Goal: Information Seeking & Learning: Check status

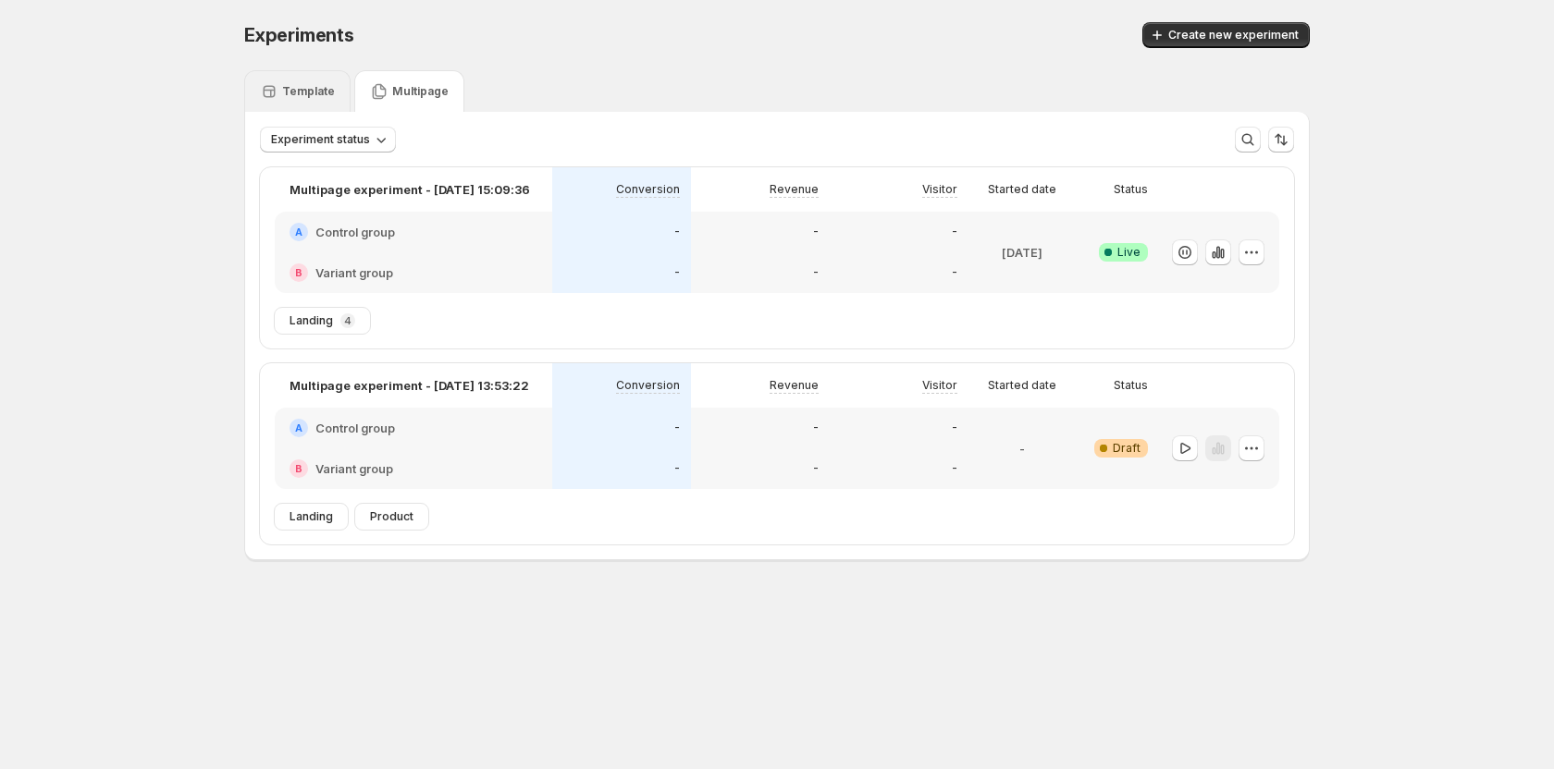
click at [285, 100] on div "Template" at bounding box center [297, 91] width 75 height 18
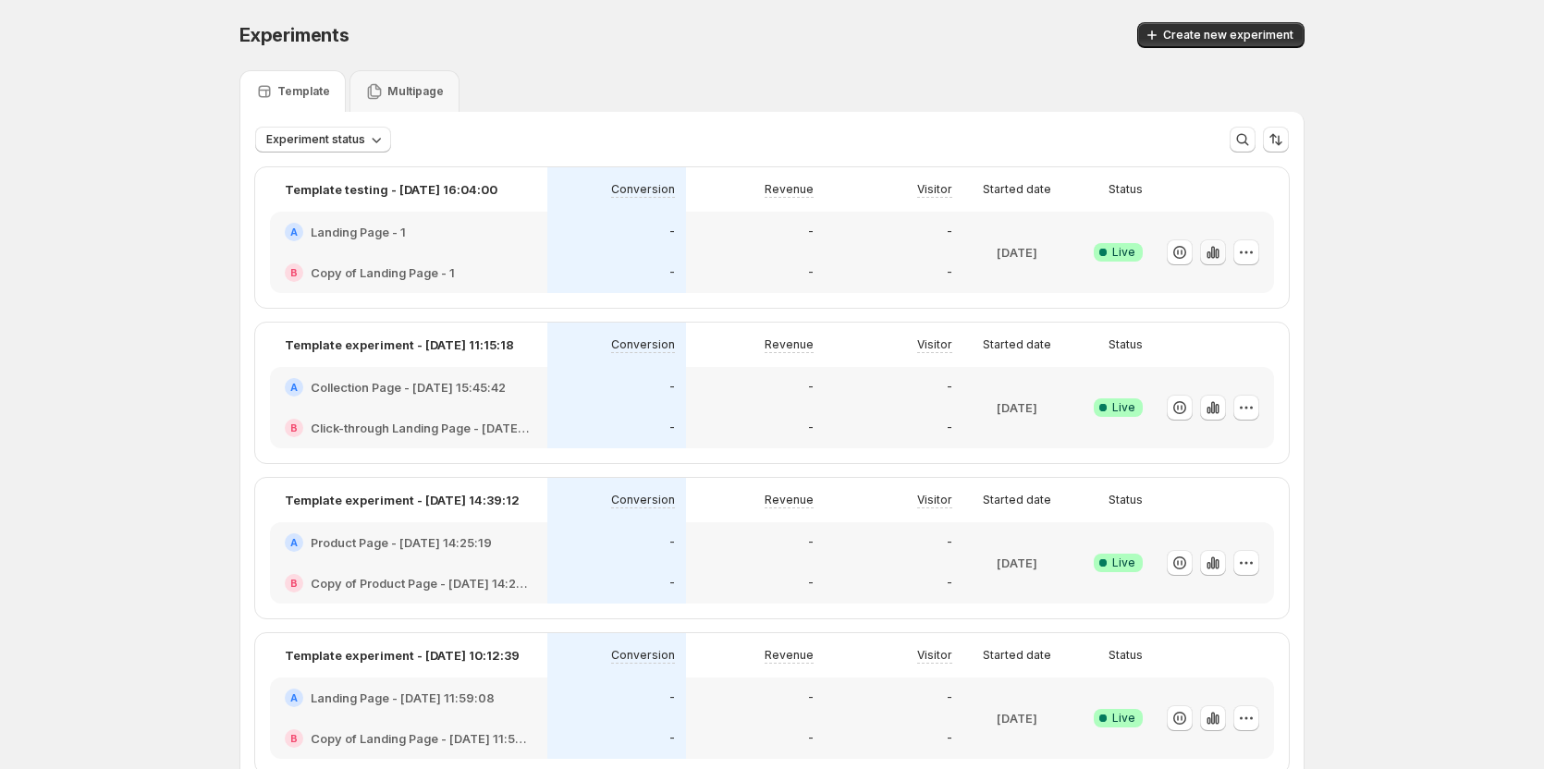
click at [1220, 248] on icon "button" at bounding box center [1213, 252] width 18 height 18
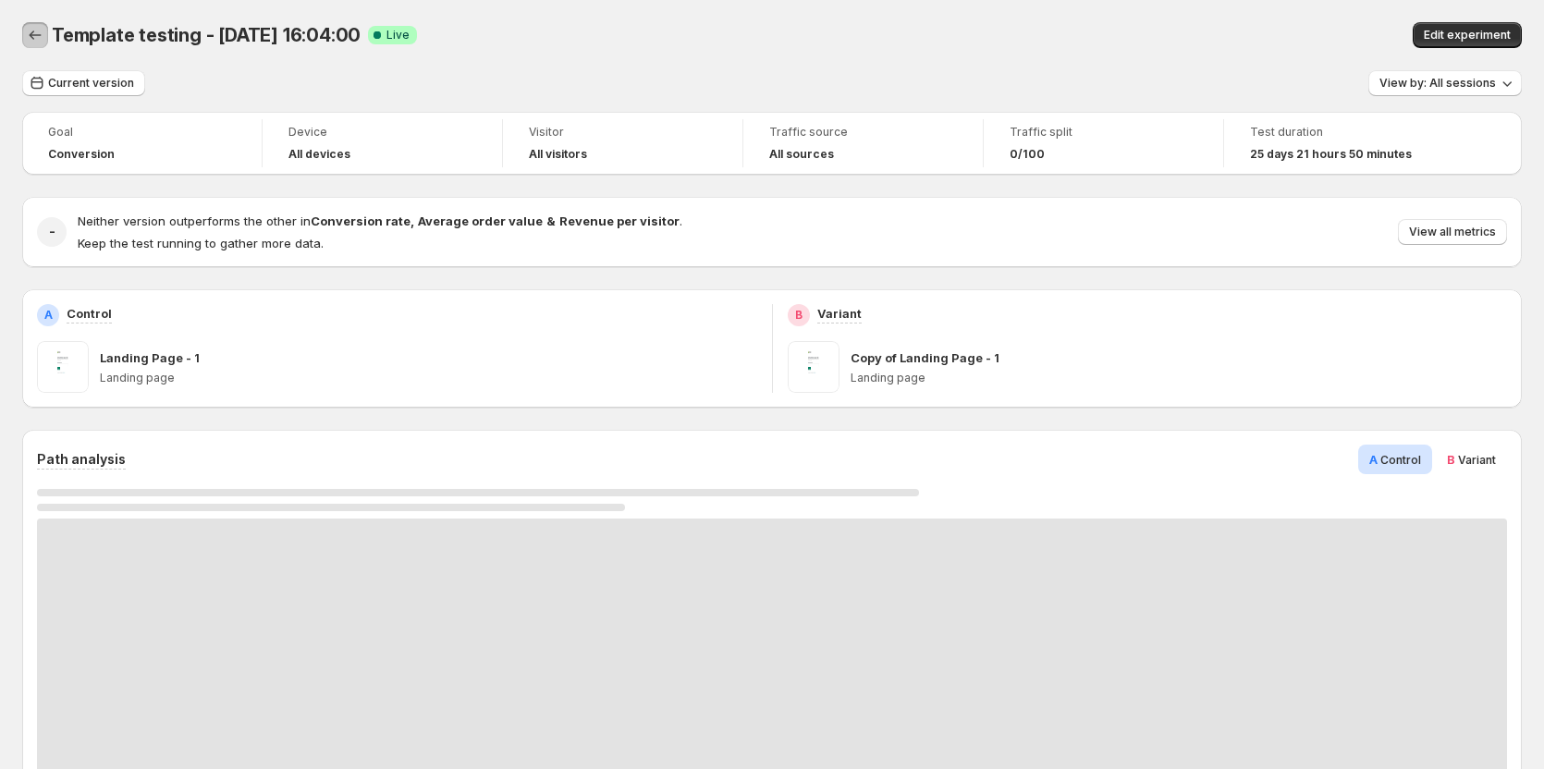
click at [44, 40] on button "Back" at bounding box center [35, 35] width 26 height 26
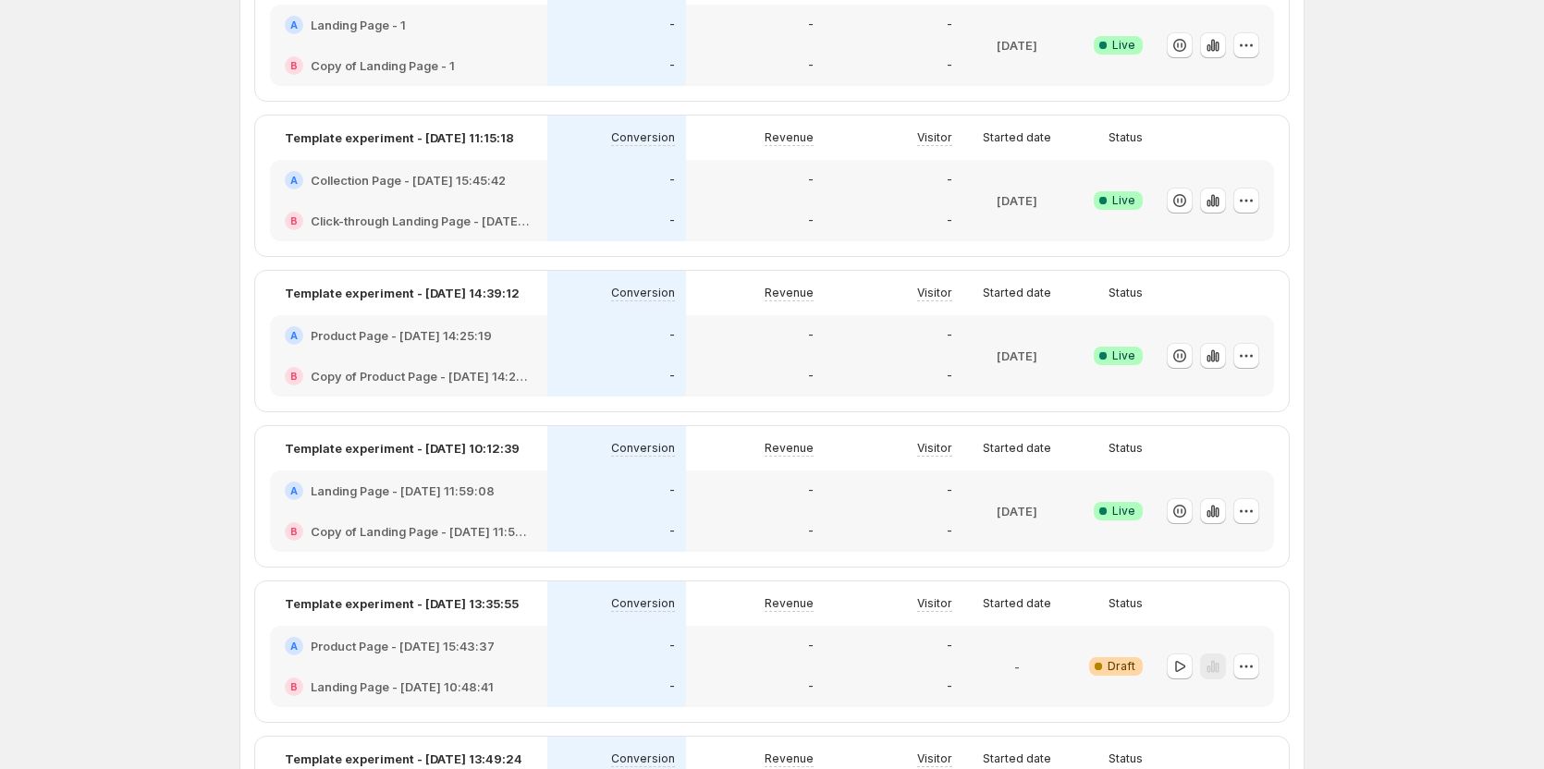
scroll to position [185, 0]
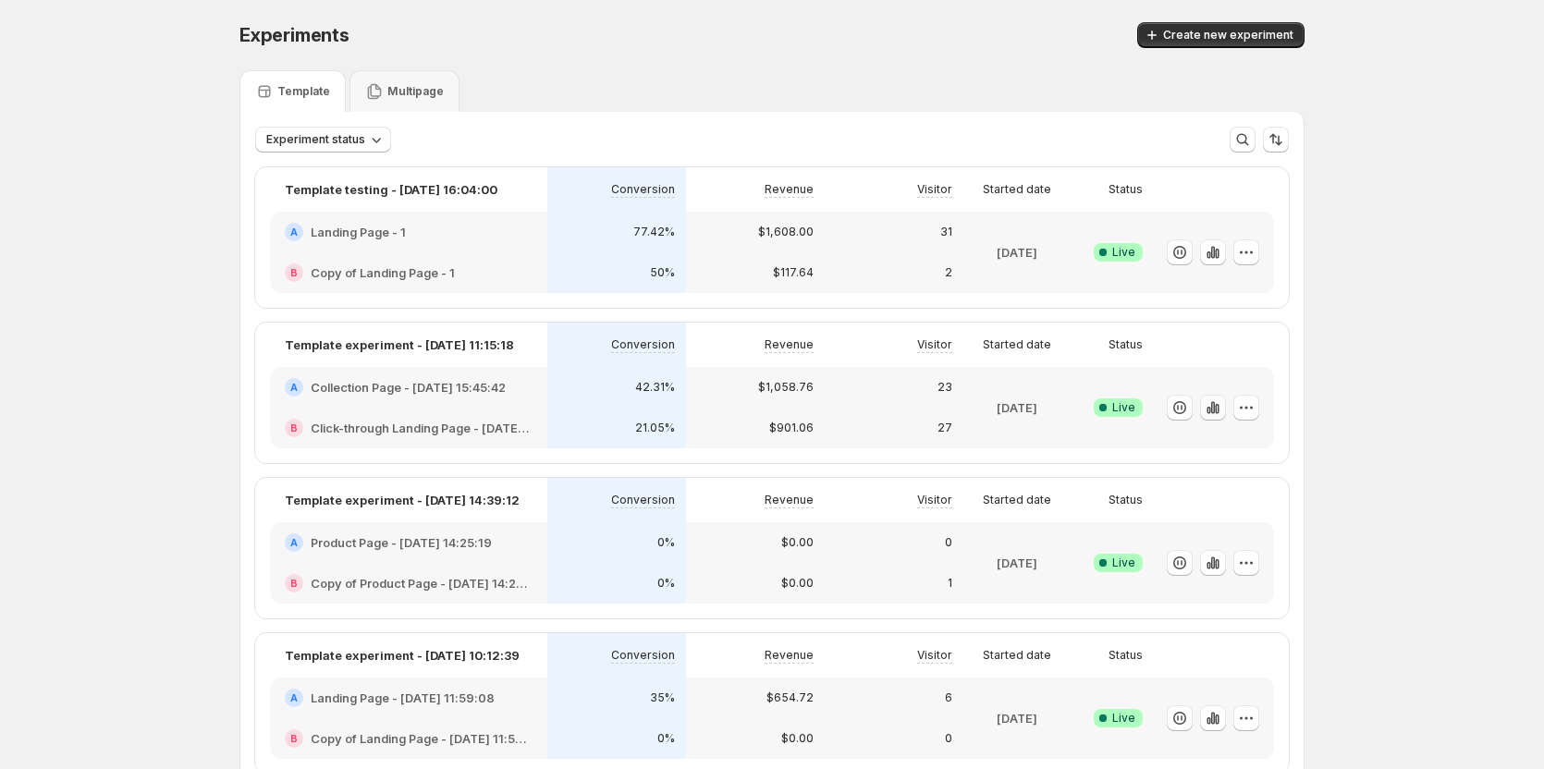
click at [1223, 404] on icon "button" at bounding box center [1213, 408] width 18 height 18
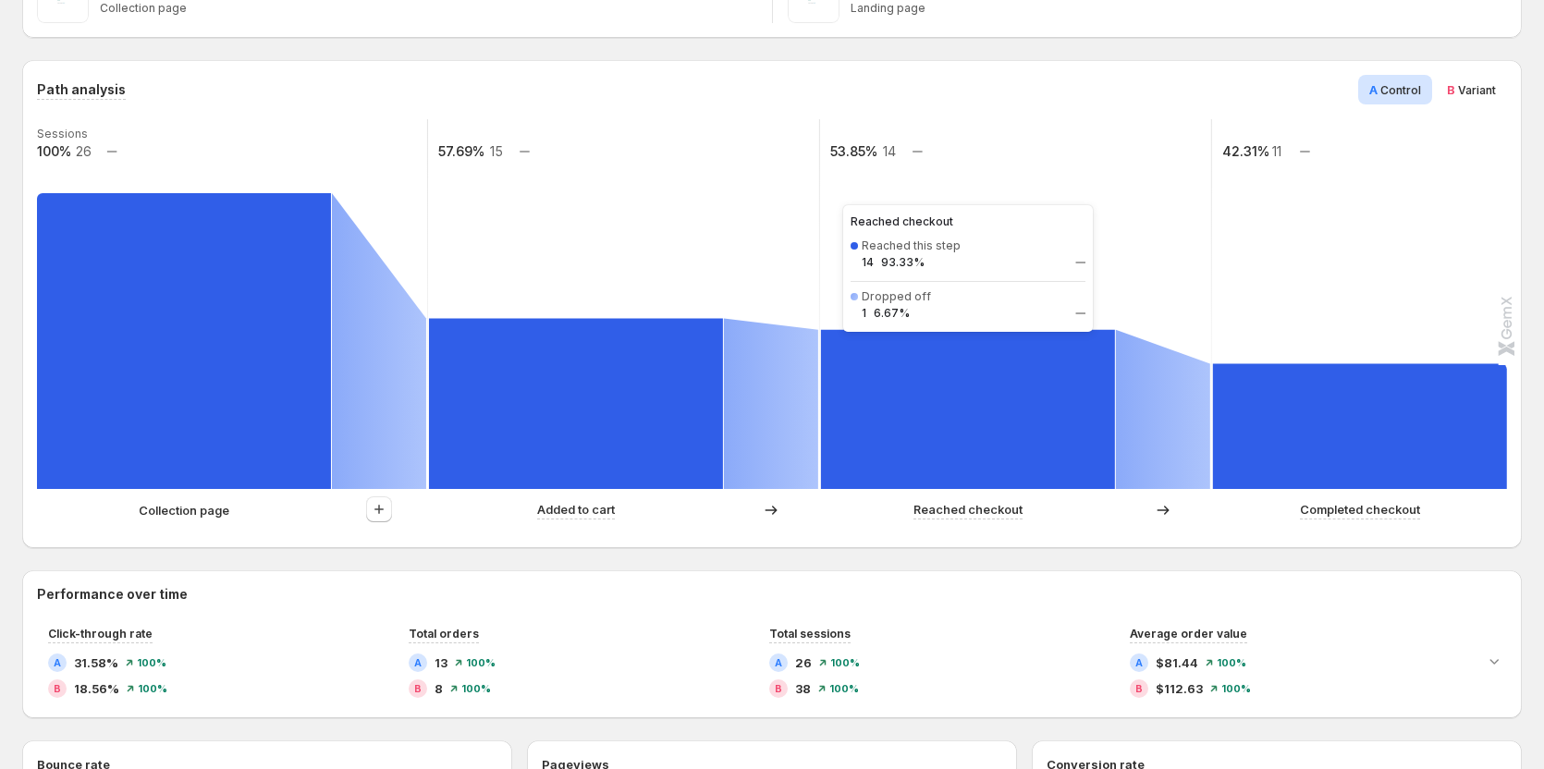
scroll to position [462, 0]
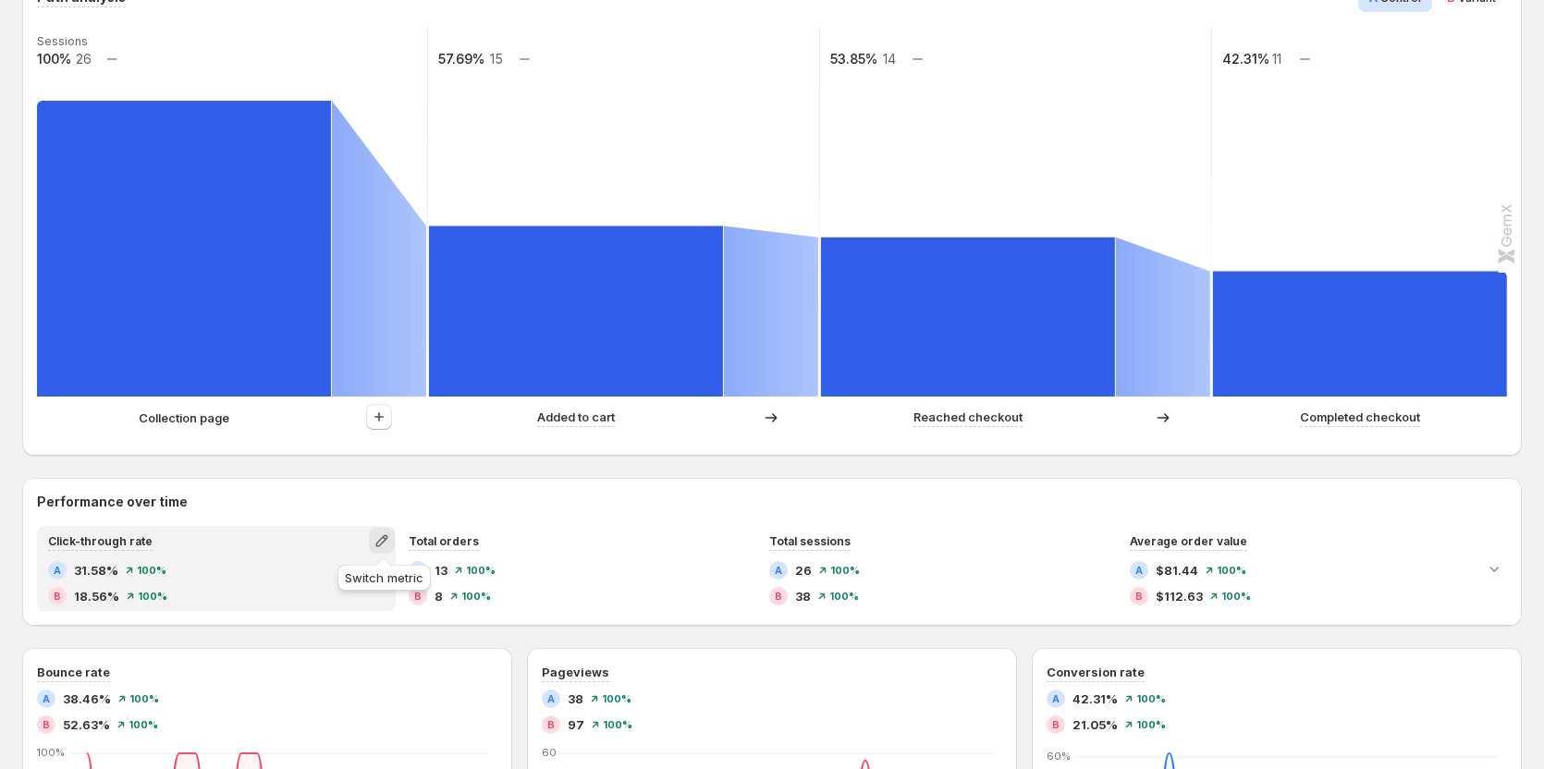
click at [381, 542] on icon "button" at bounding box center [381, 541] width 12 height 12
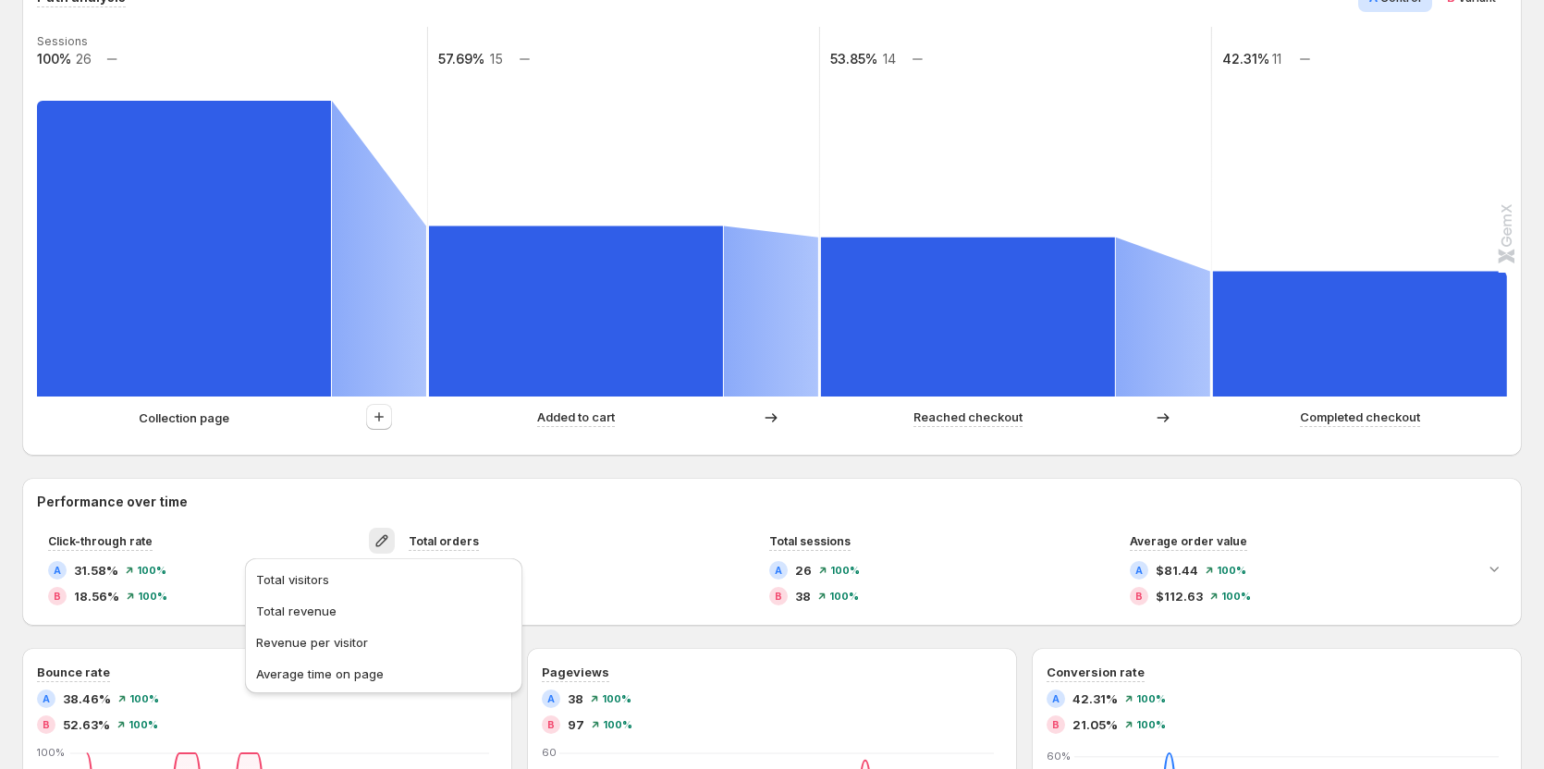
click at [837, 504] on h2 "Performance over time" at bounding box center [772, 502] width 1470 height 18
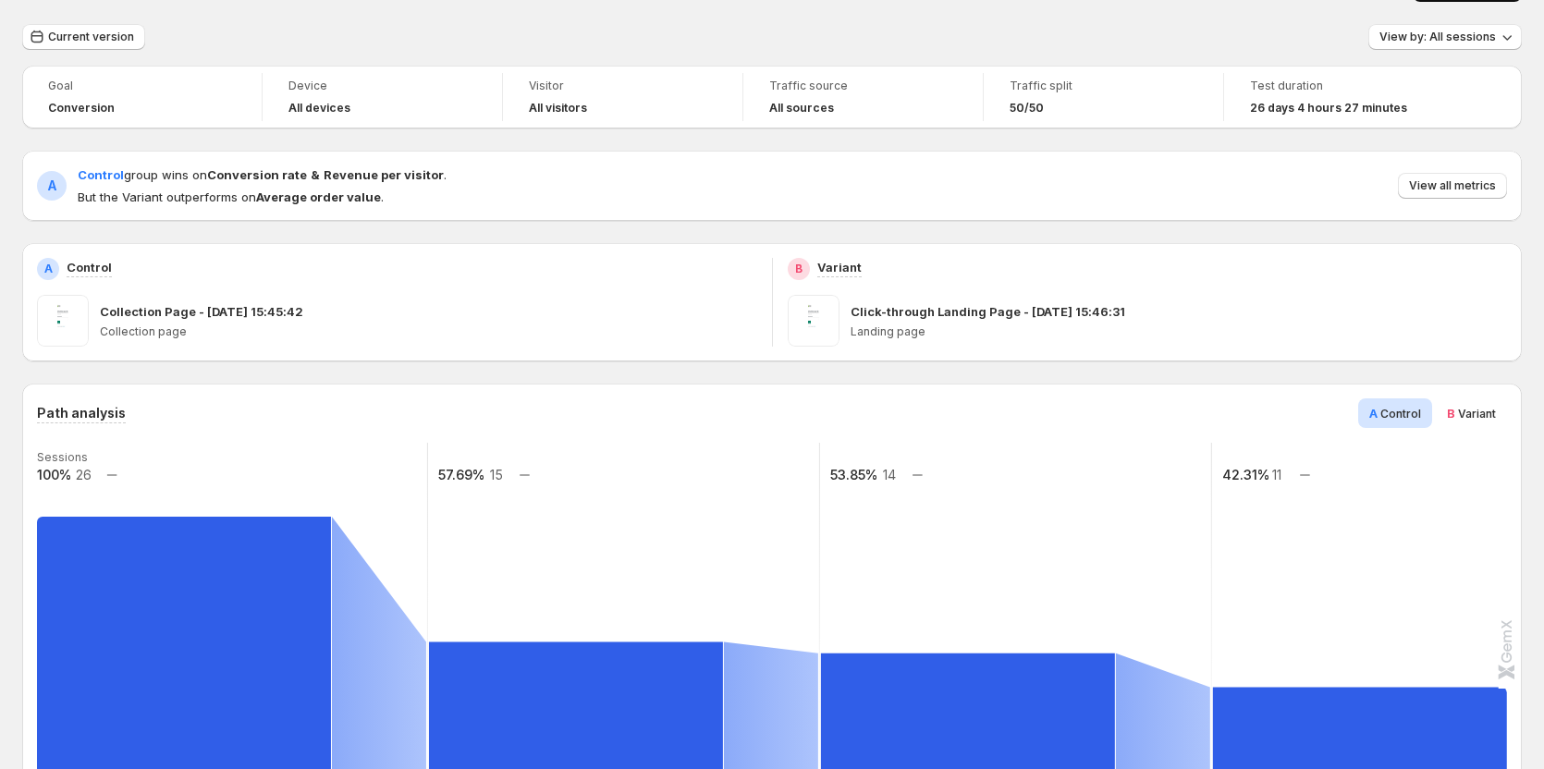
scroll to position [0, 0]
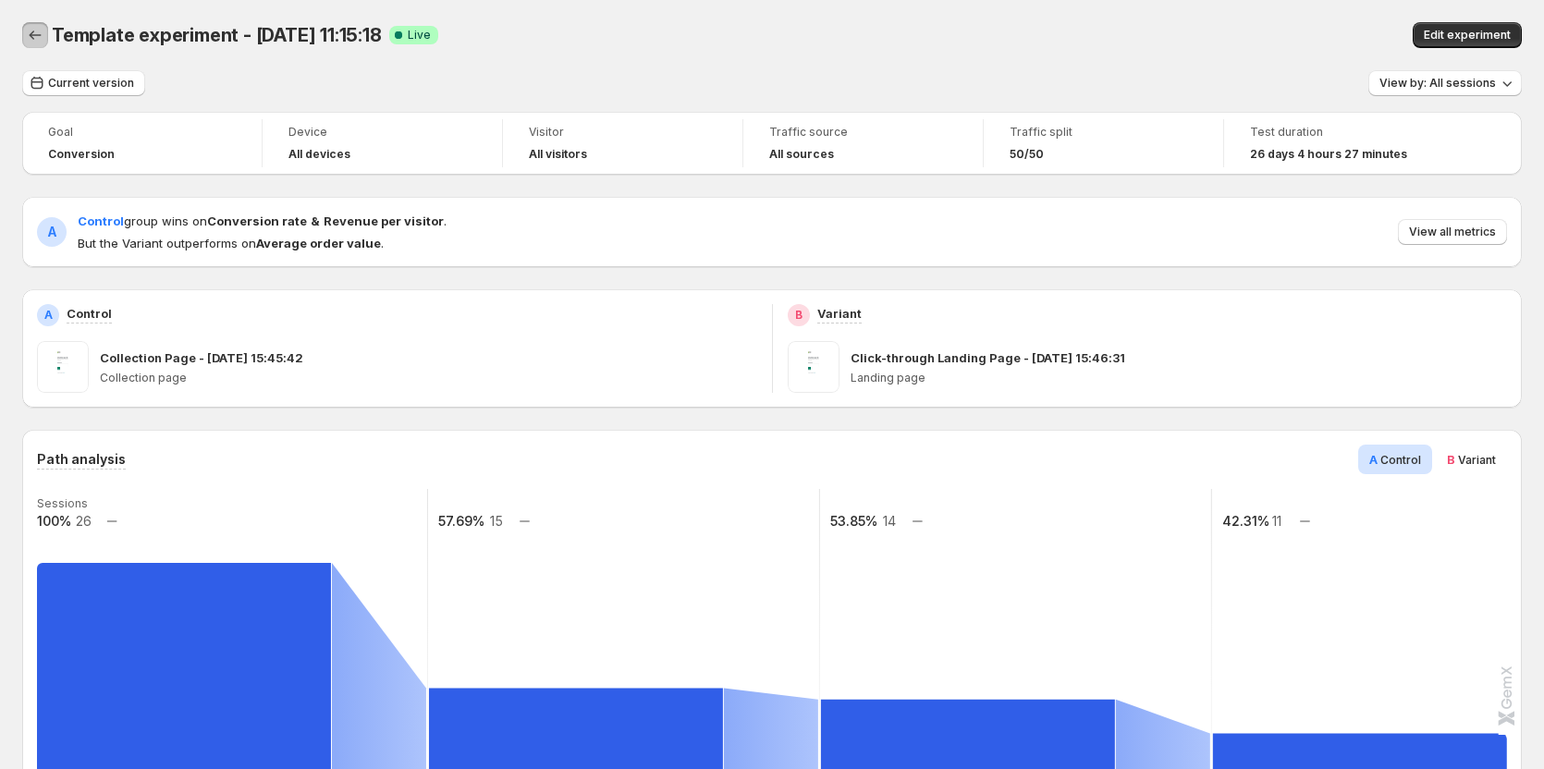
click at [24, 32] on button "Back" at bounding box center [35, 35] width 26 height 26
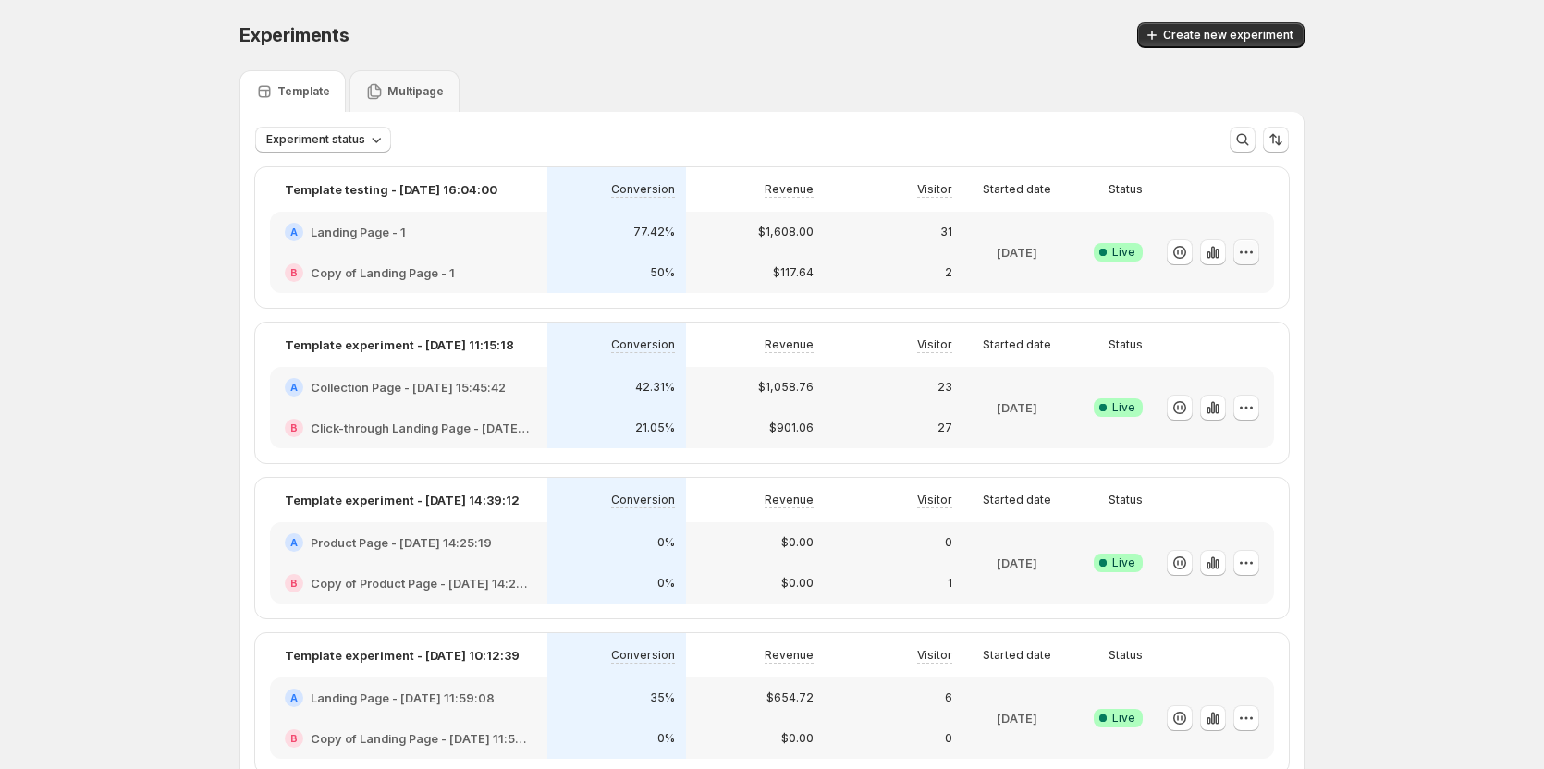
click at [1249, 241] on button "button" at bounding box center [1247, 253] width 26 height 26
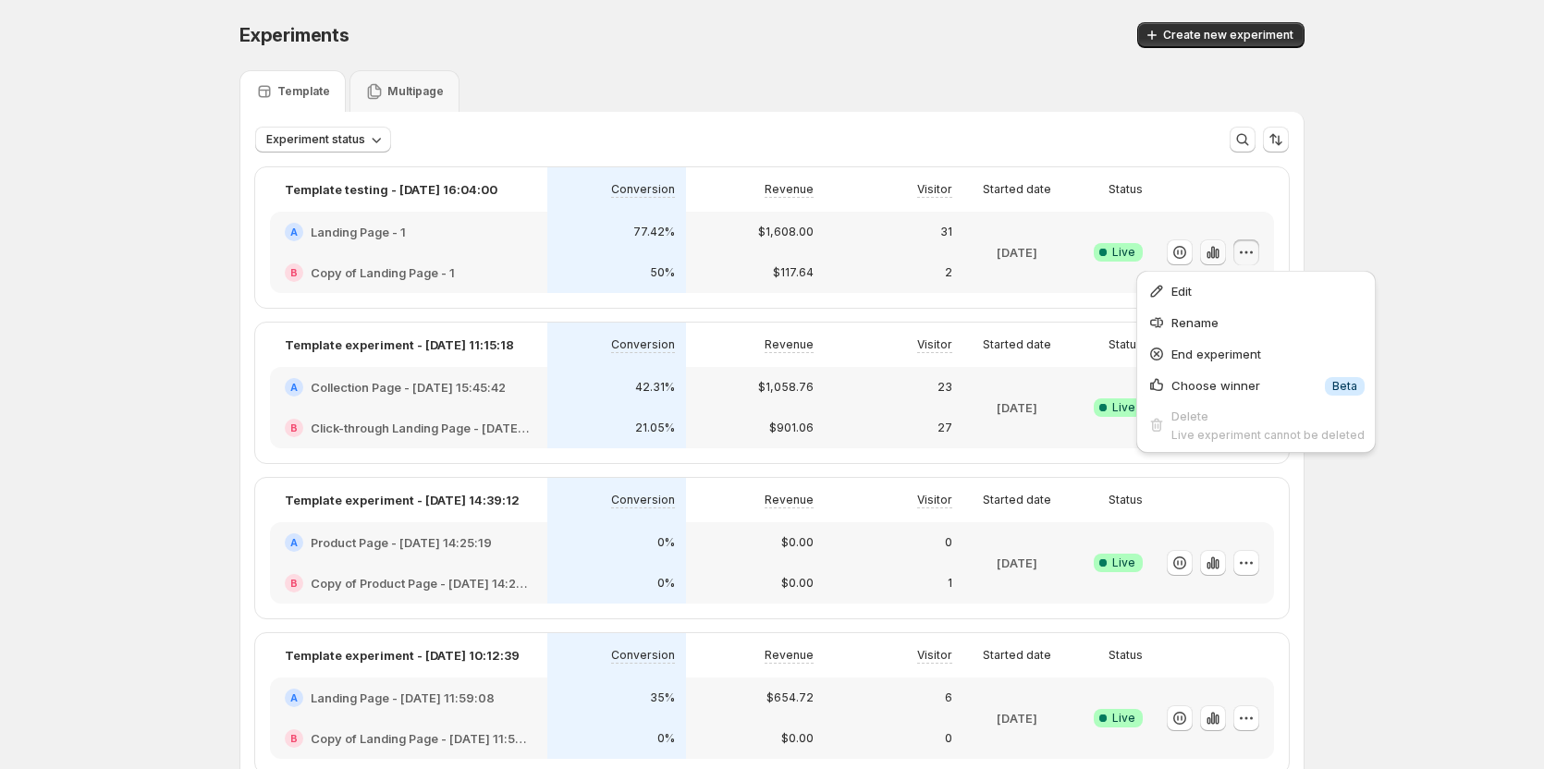
click at [1219, 251] on icon "button" at bounding box center [1217, 254] width 4 height 10
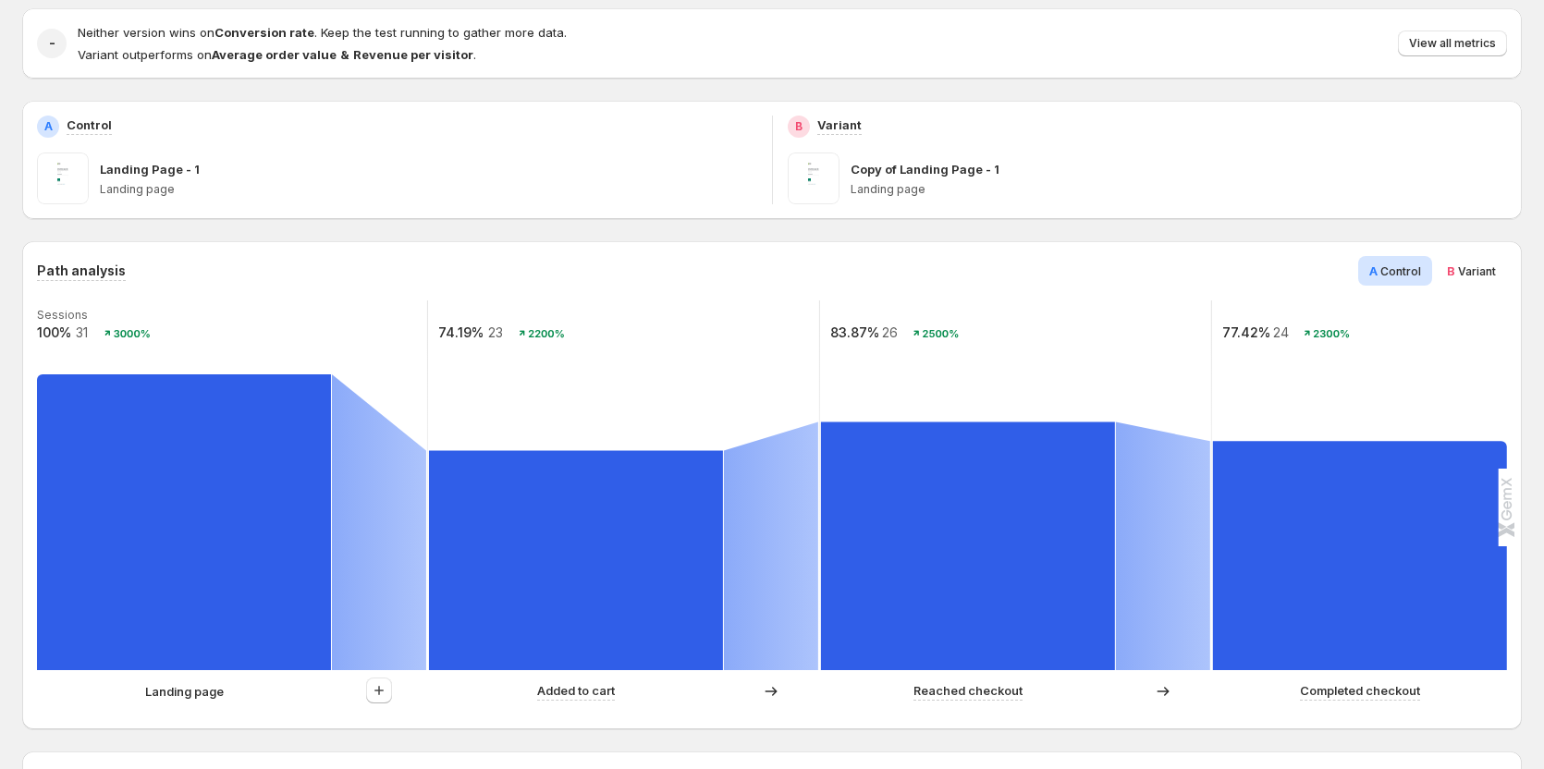
scroll to position [185, 0]
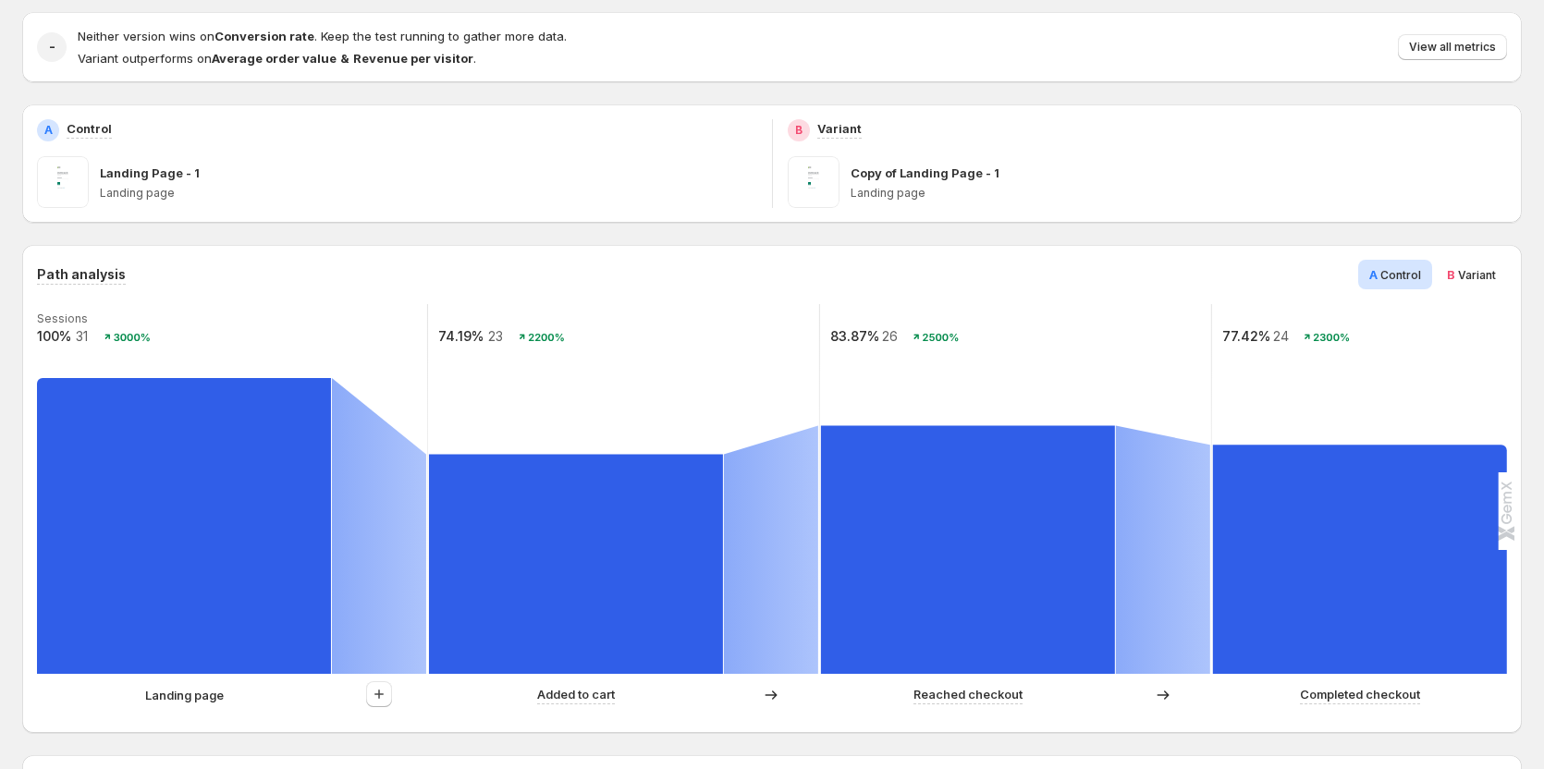
click at [1463, 279] on div "B Variant" at bounding box center [1471, 275] width 71 height 30
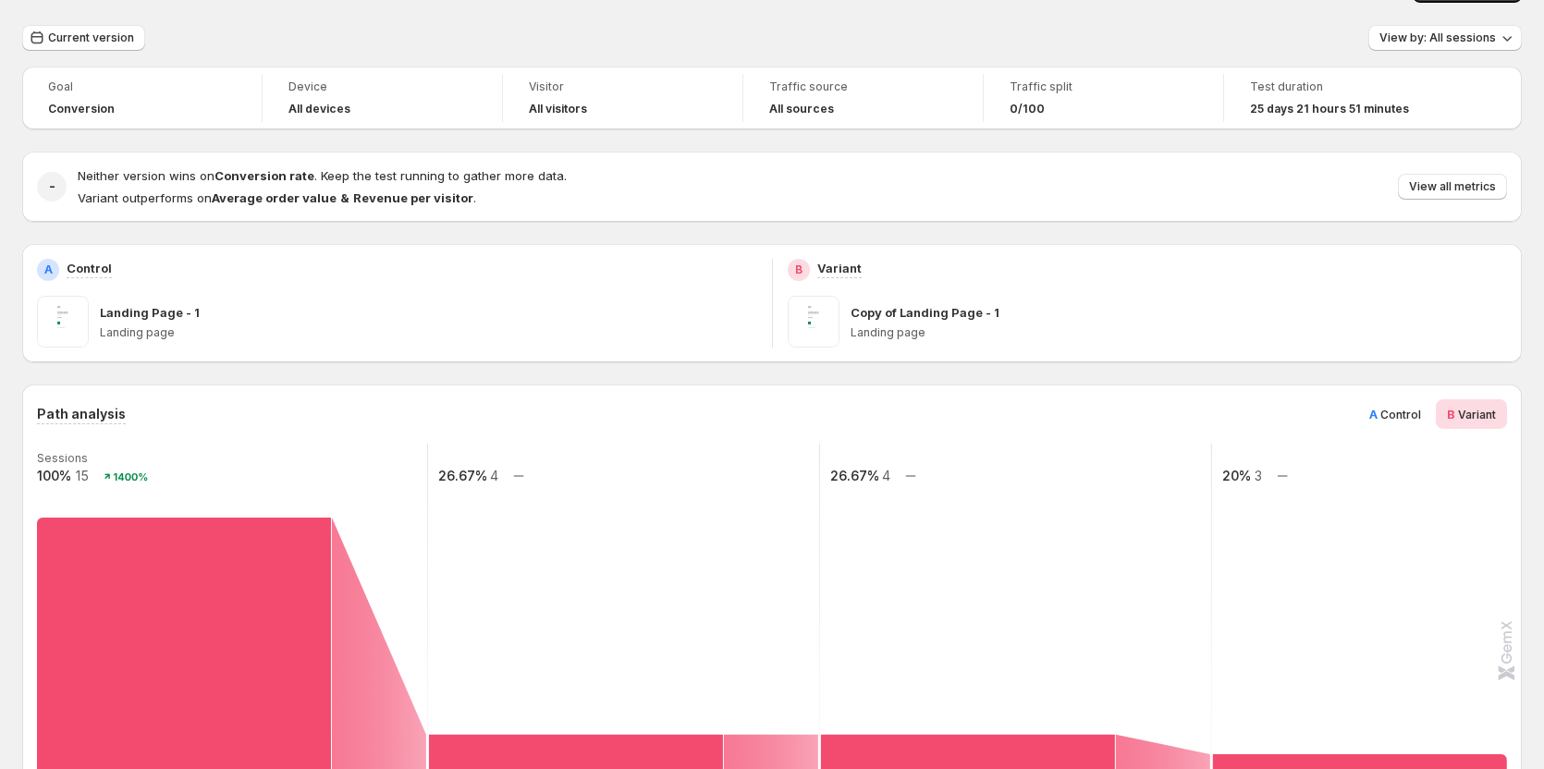
scroll to position [0, 0]
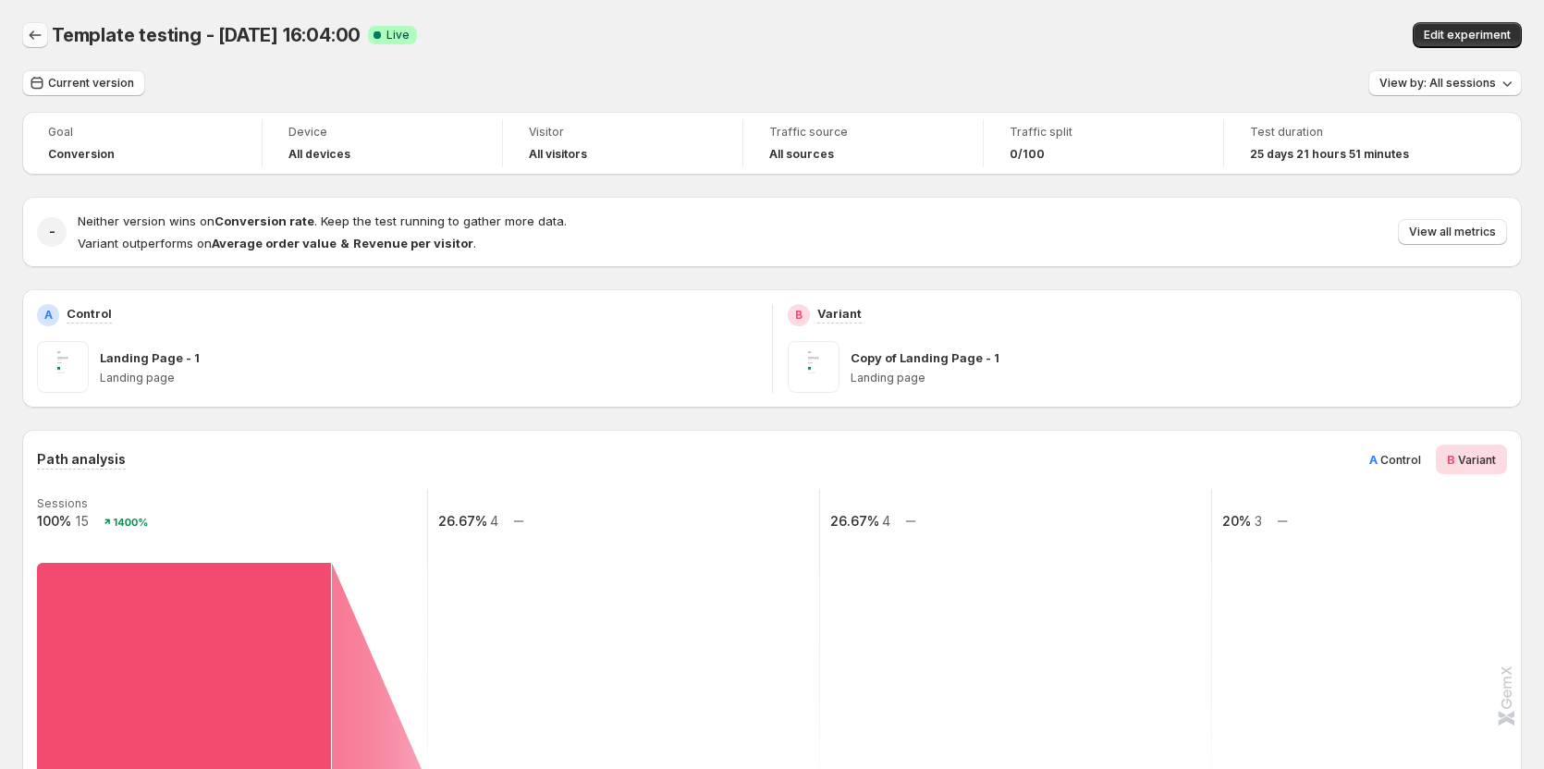
click at [31, 46] on button "Back" at bounding box center [35, 35] width 26 height 26
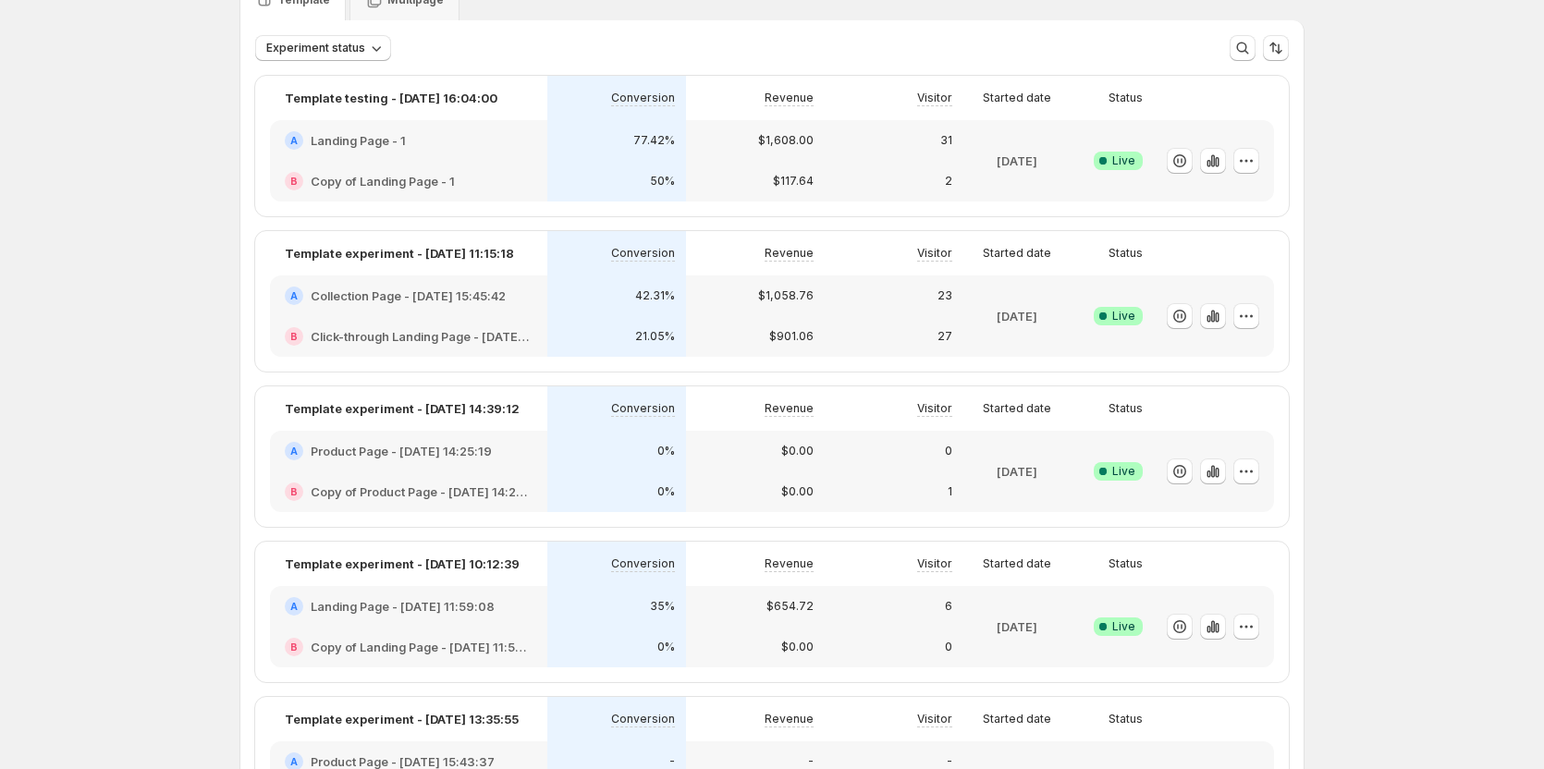
scroll to position [92, 0]
click at [1215, 317] on icon "button" at bounding box center [1213, 315] width 4 height 12
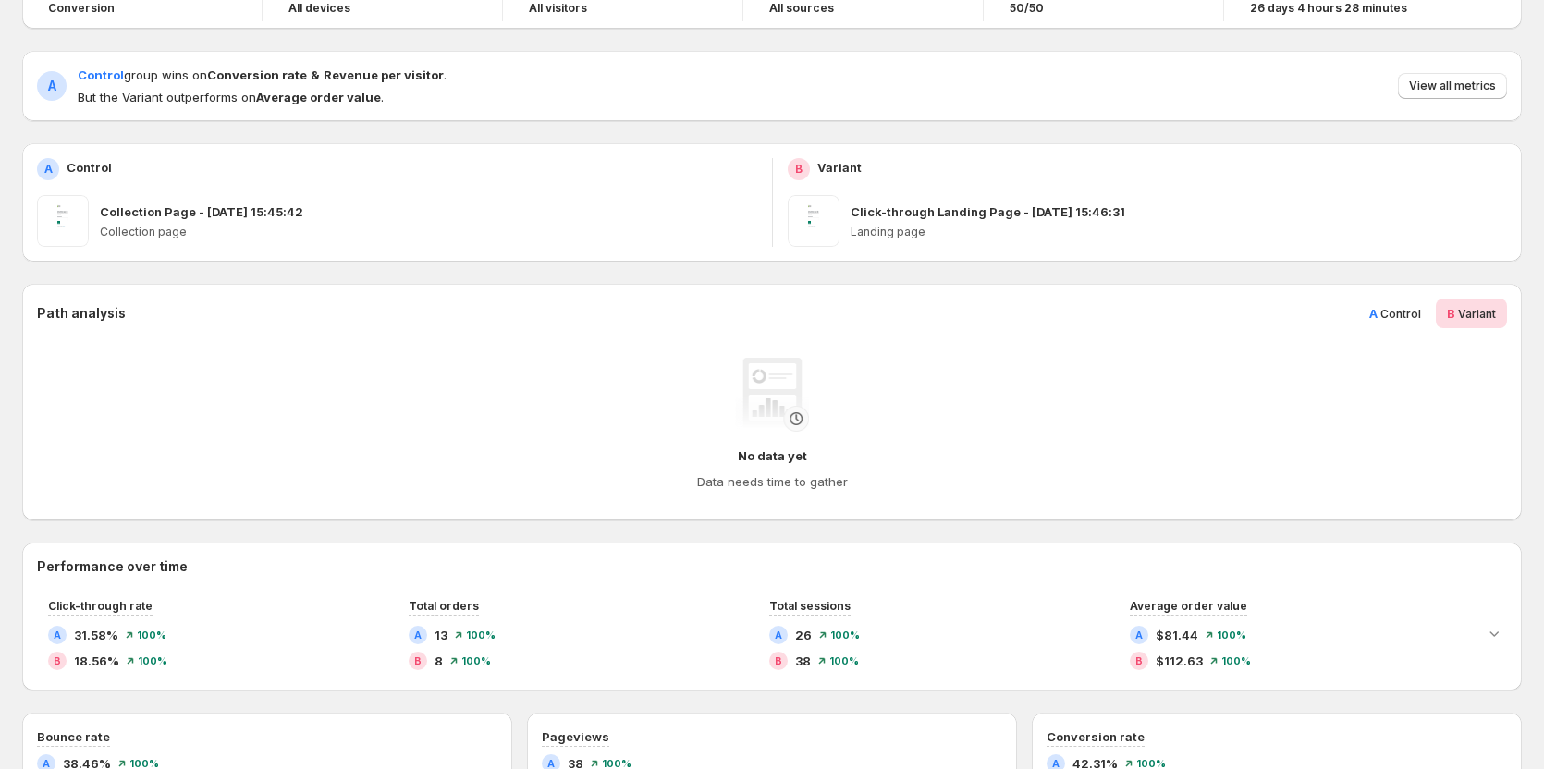
scroll to position [92, 0]
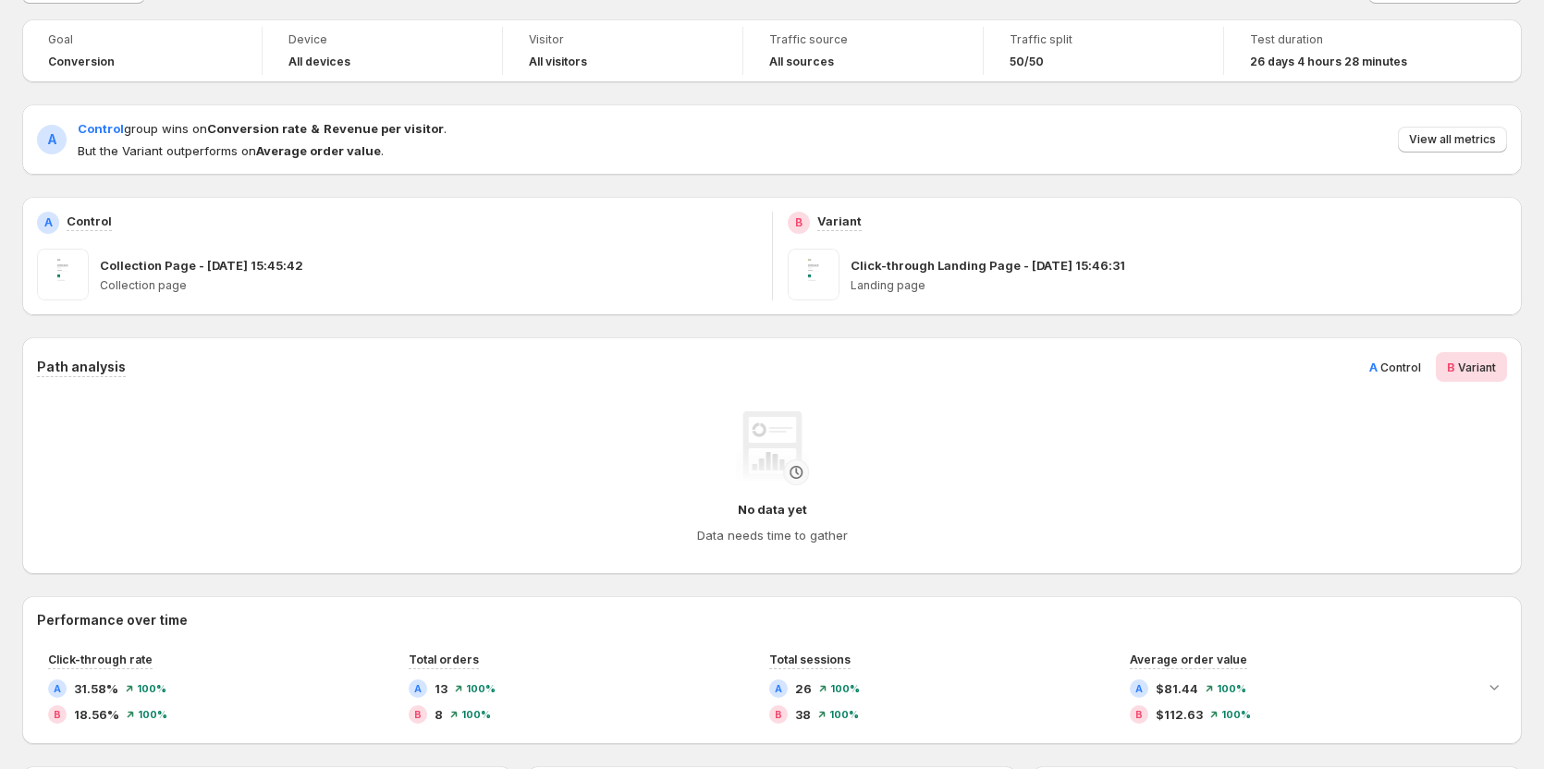
click at [1392, 368] on span "Control" at bounding box center [1401, 368] width 41 height 14
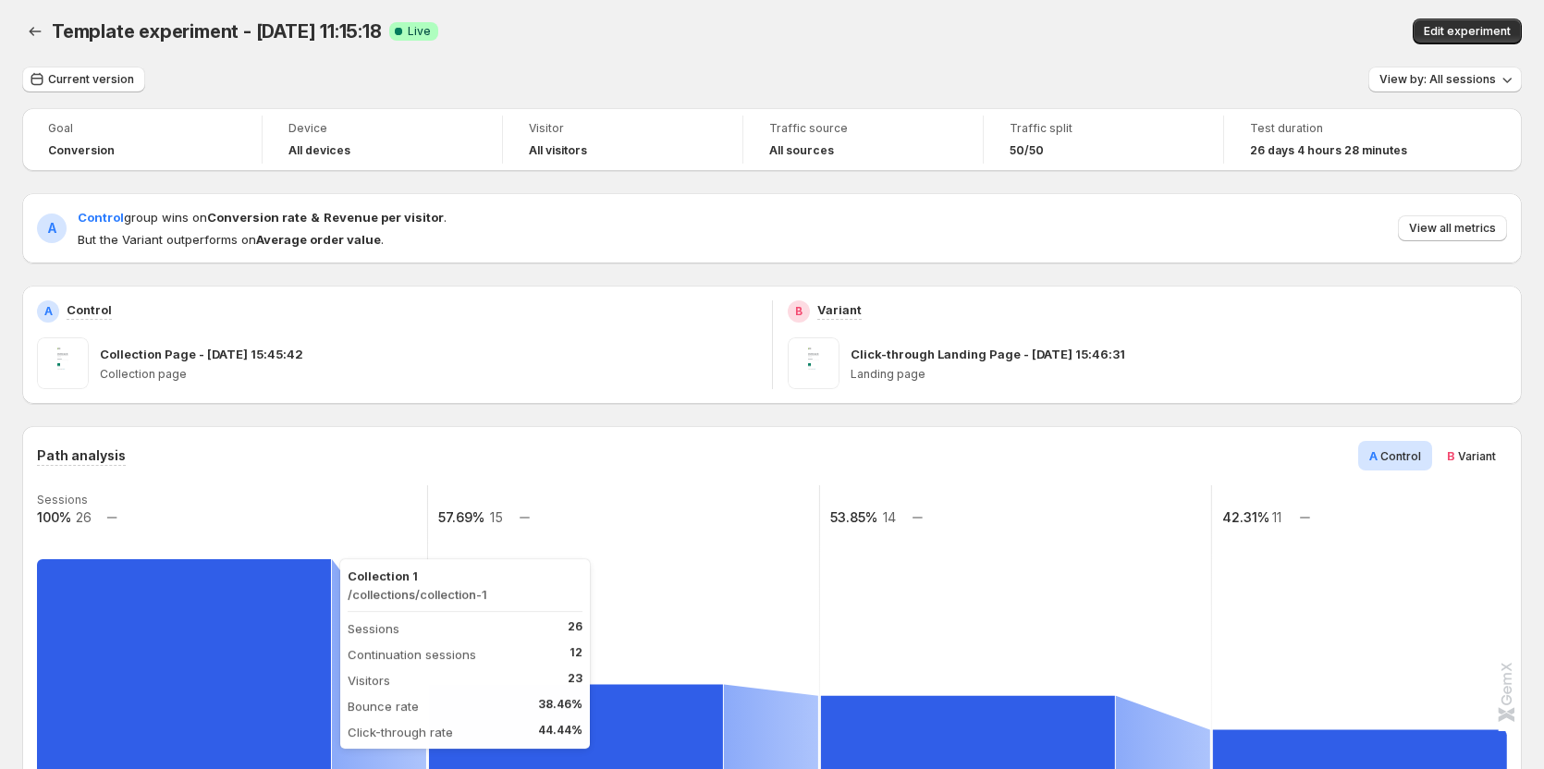
scroll to position [0, 0]
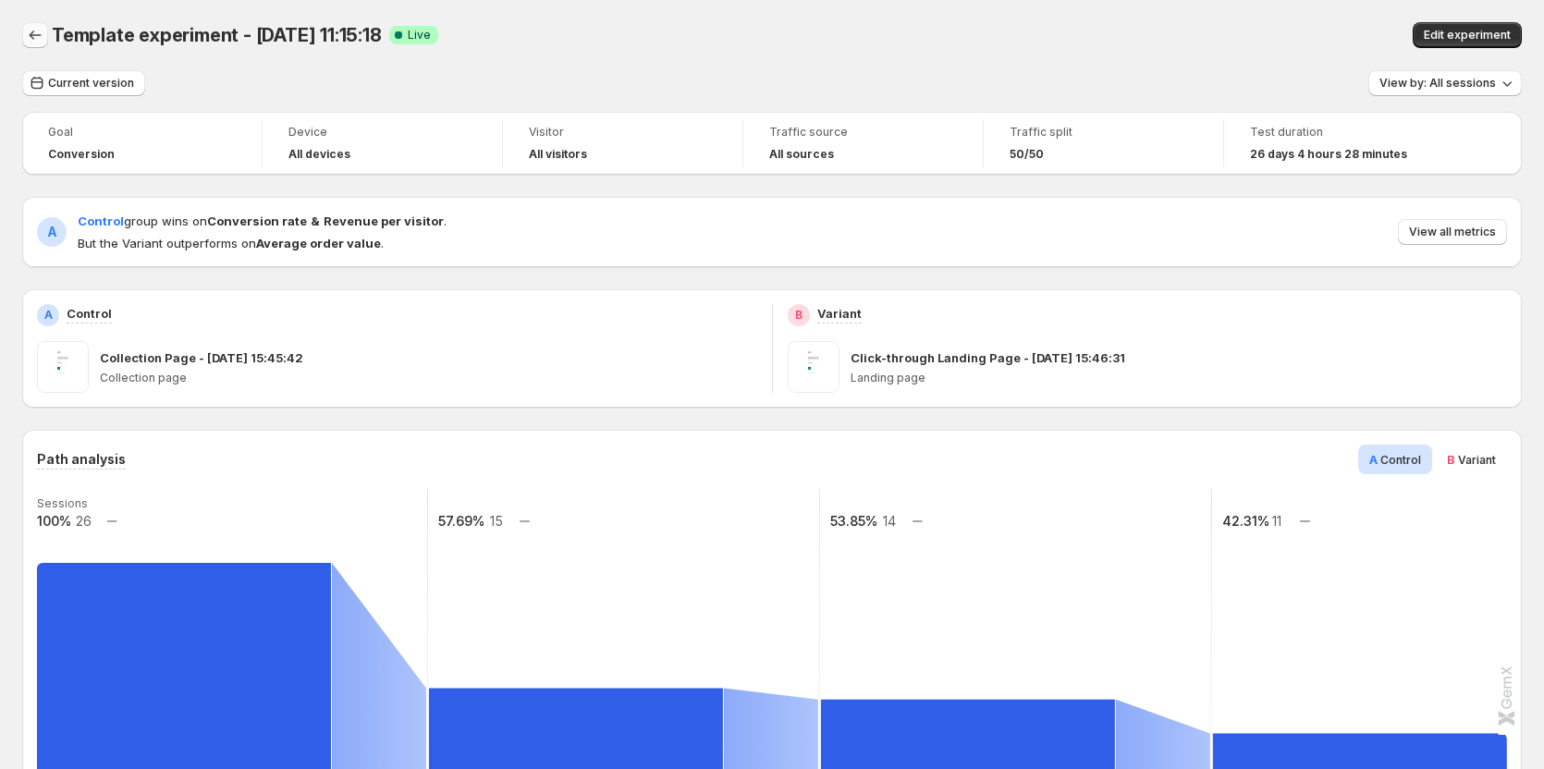
click at [30, 26] on button "Back" at bounding box center [35, 35] width 26 height 26
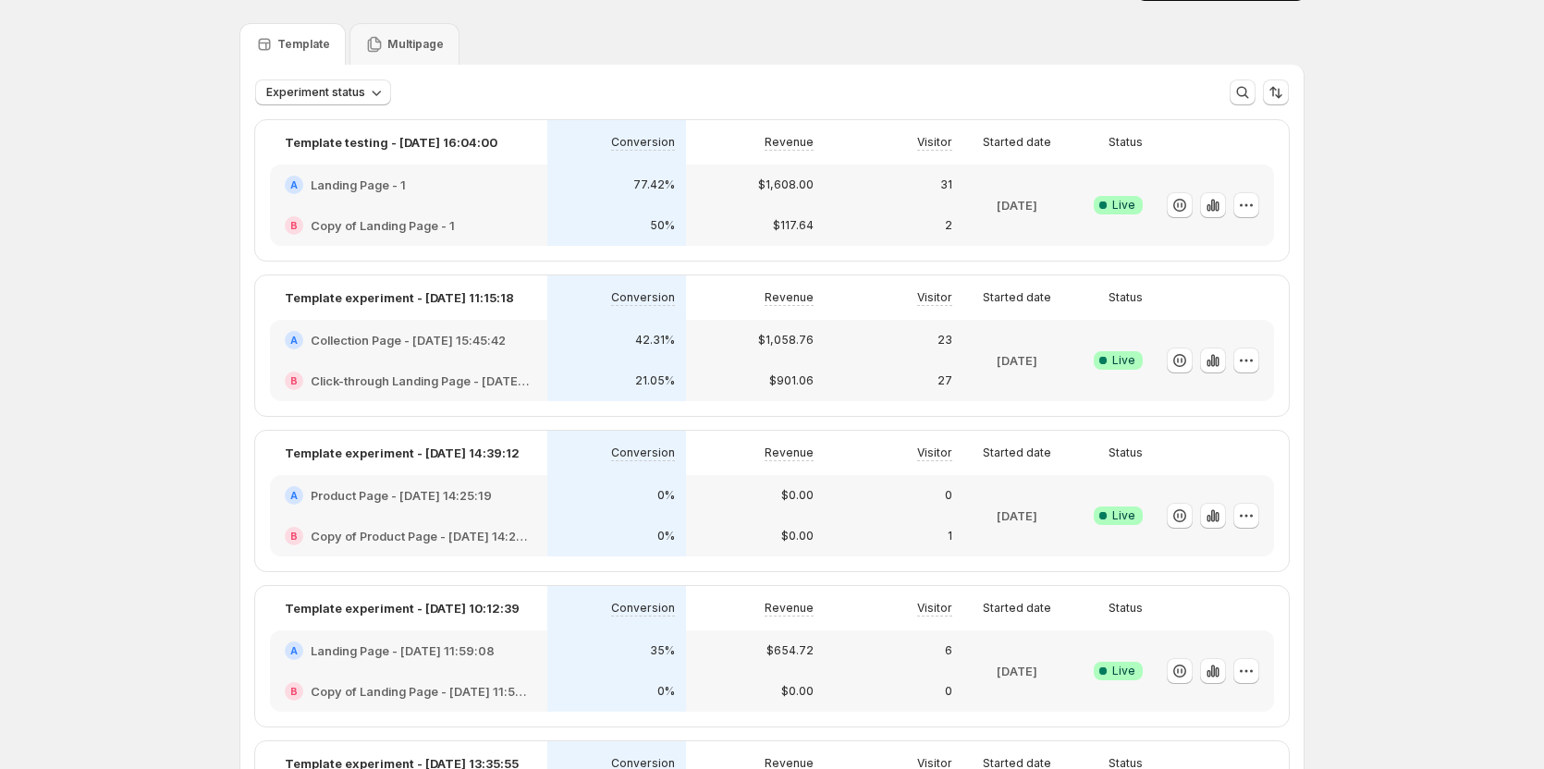
scroll to position [92, 0]
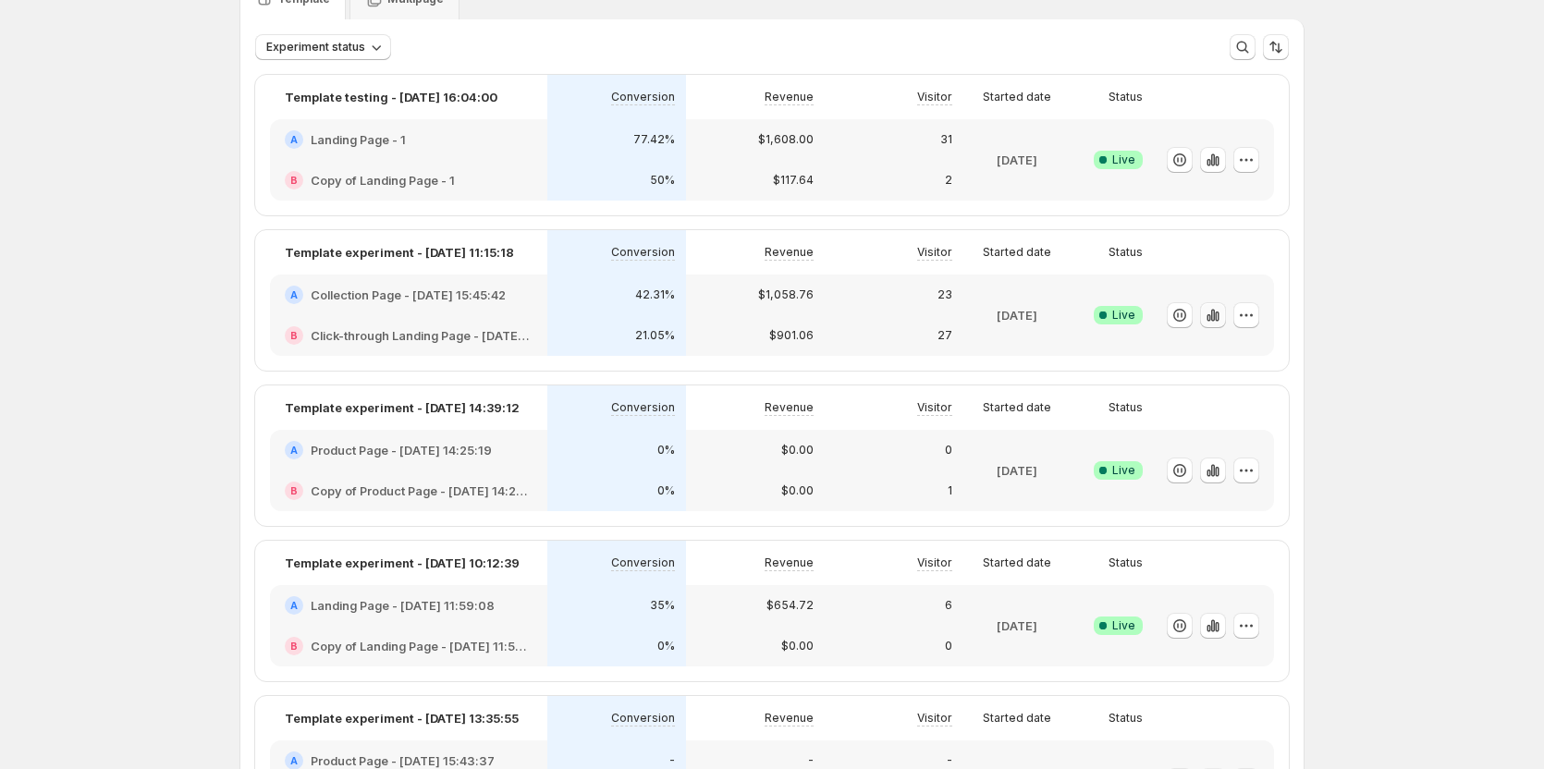
click at [1213, 313] on icon "button" at bounding box center [1213, 315] width 18 height 18
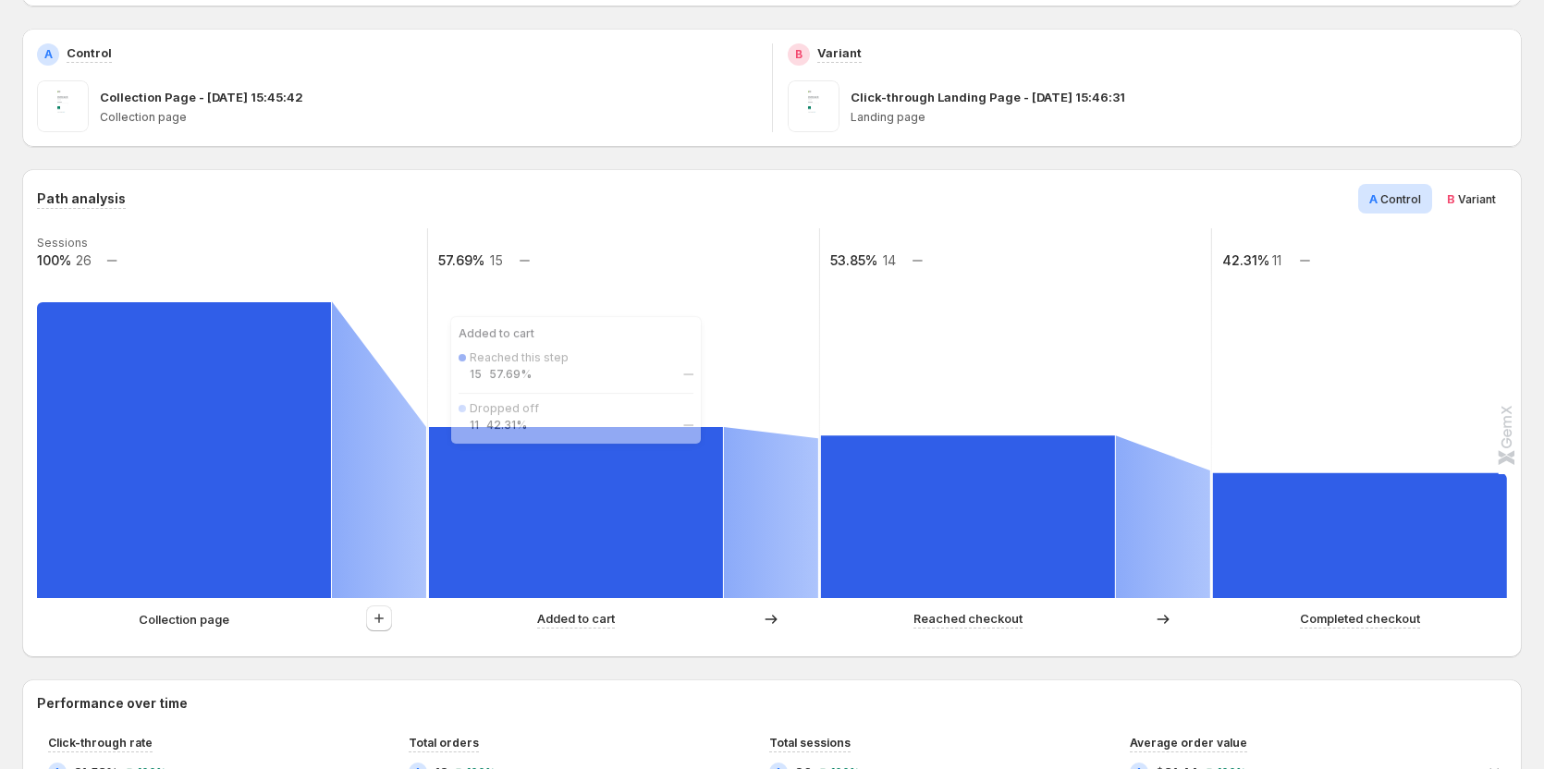
scroll to position [277, 0]
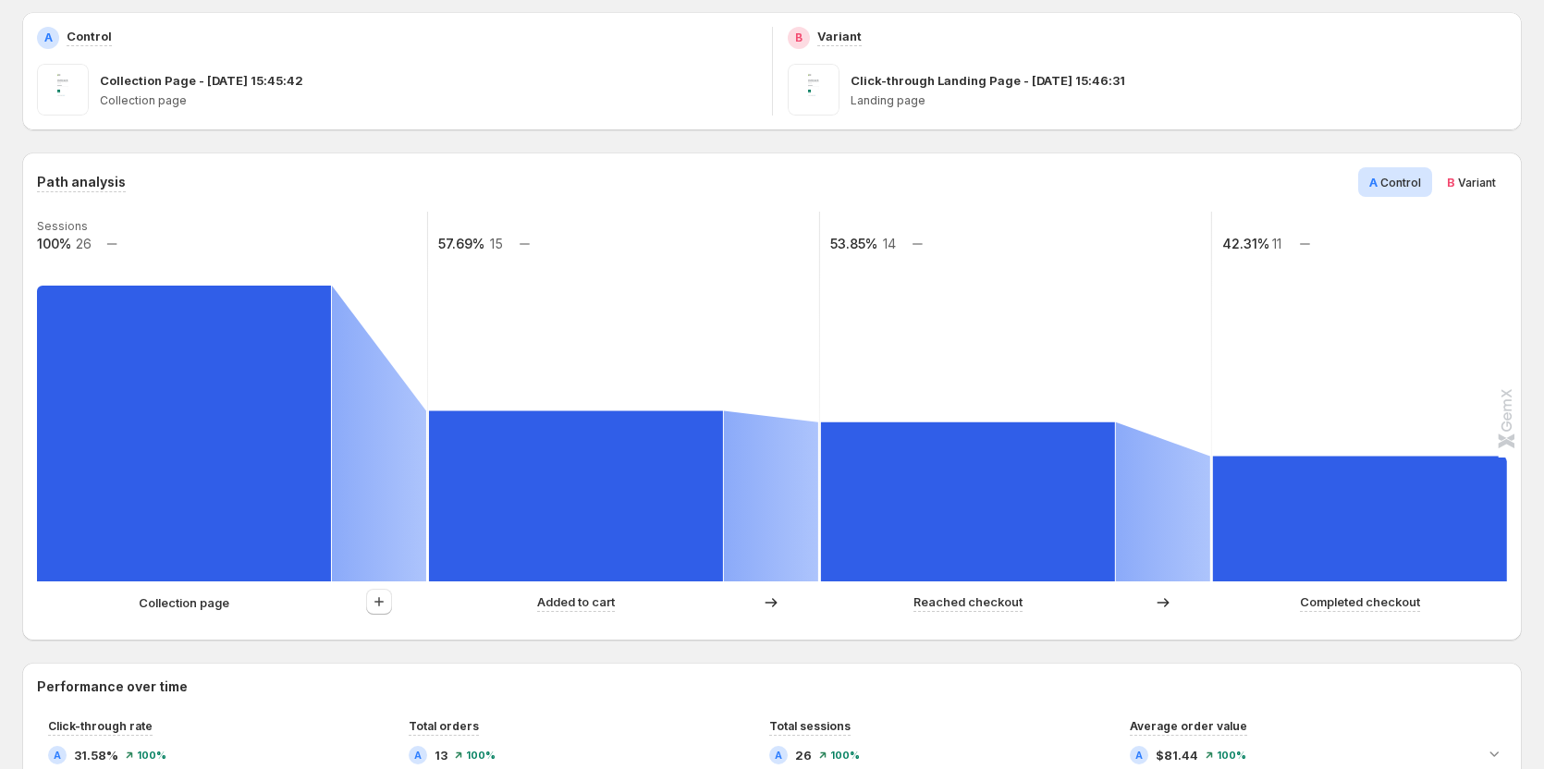
click at [189, 592] on div "Collection page" at bounding box center [232, 602] width 390 height 27
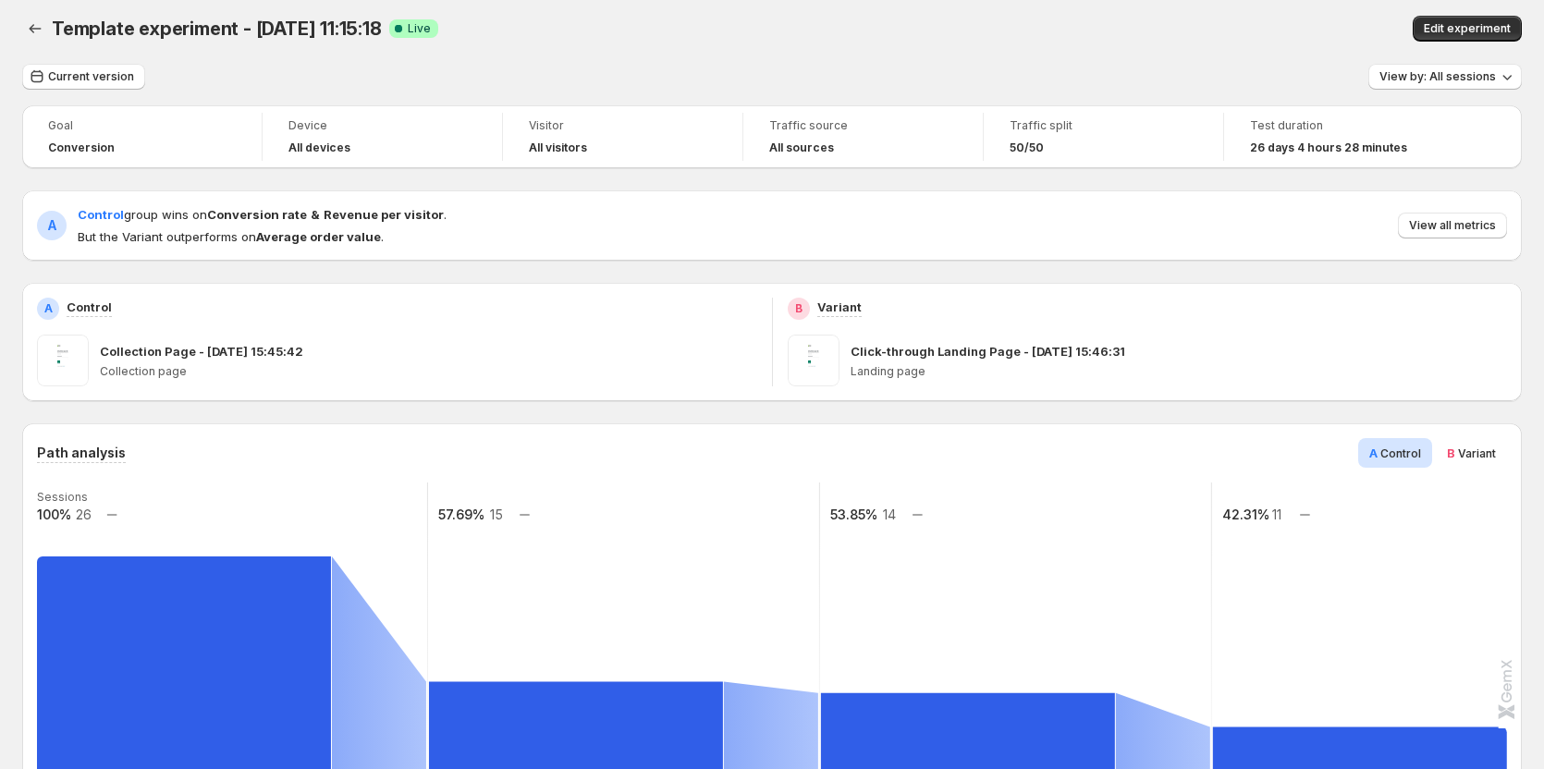
scroll to position [0, 0]
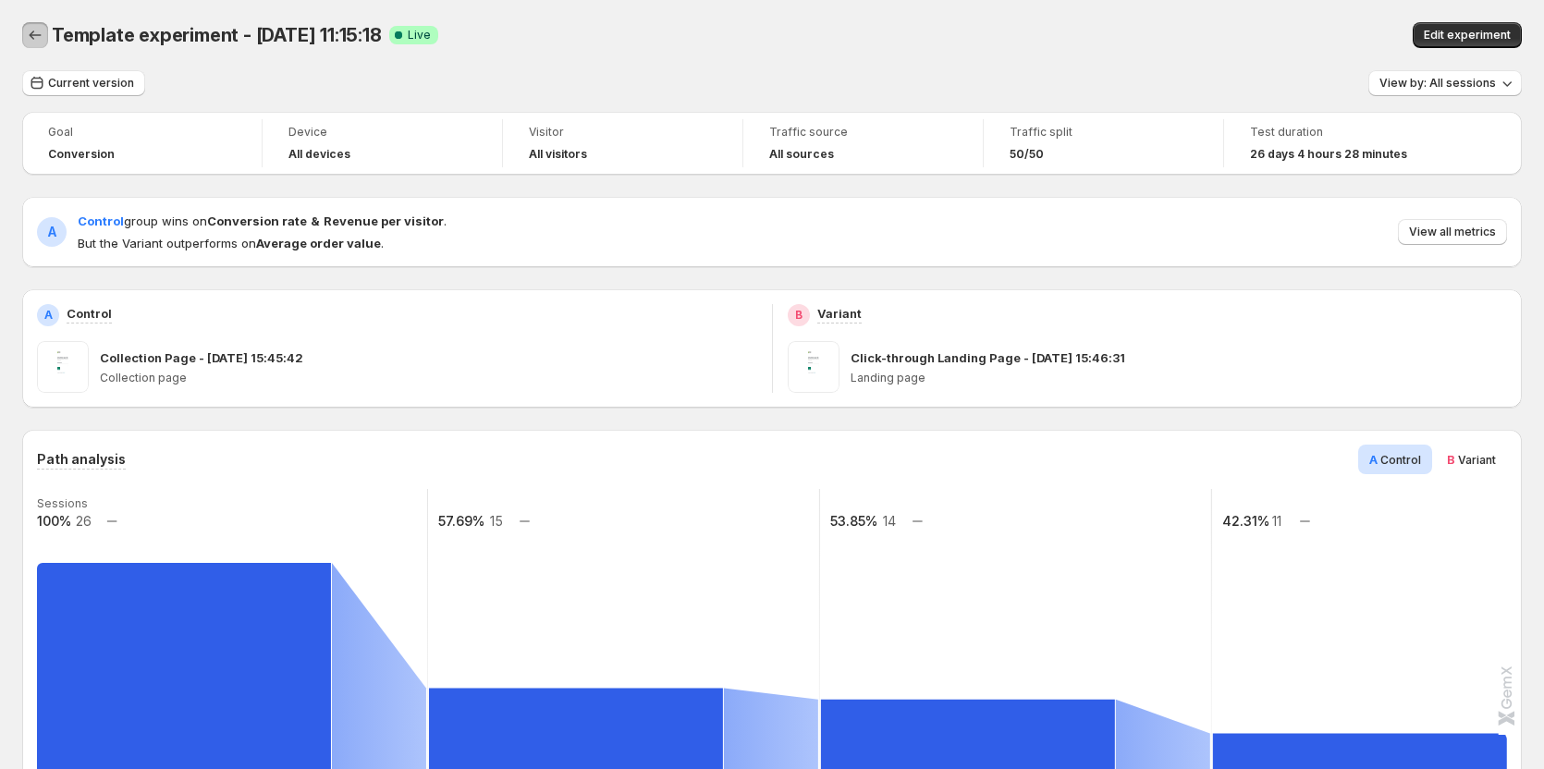
click at [31, 35] on icon "Back" at bounding box center [36, 35] width 12 height 9
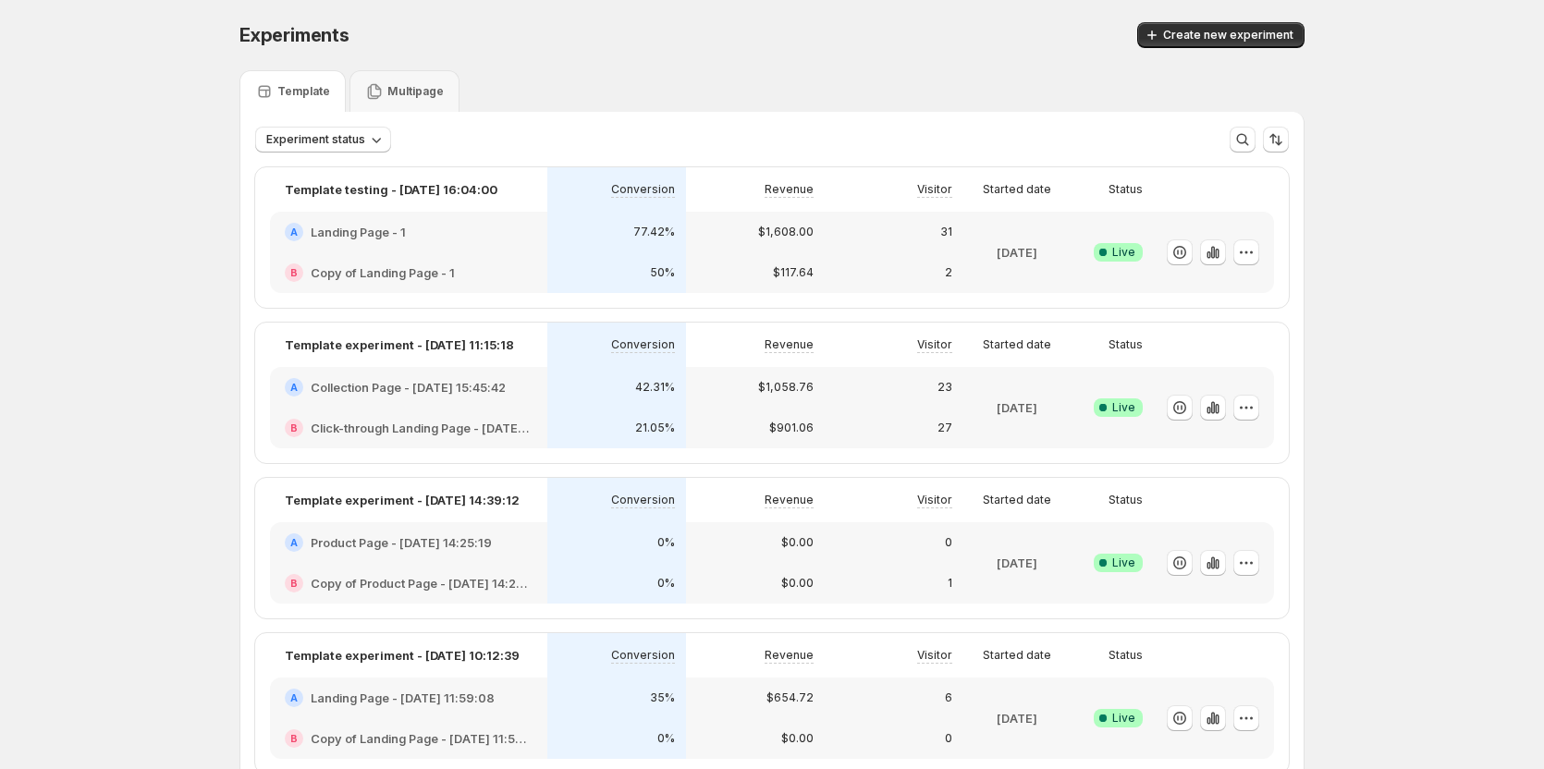
click at [437, 92] on p "Multipage" at bounding box center [415, 91] width 56 height 15
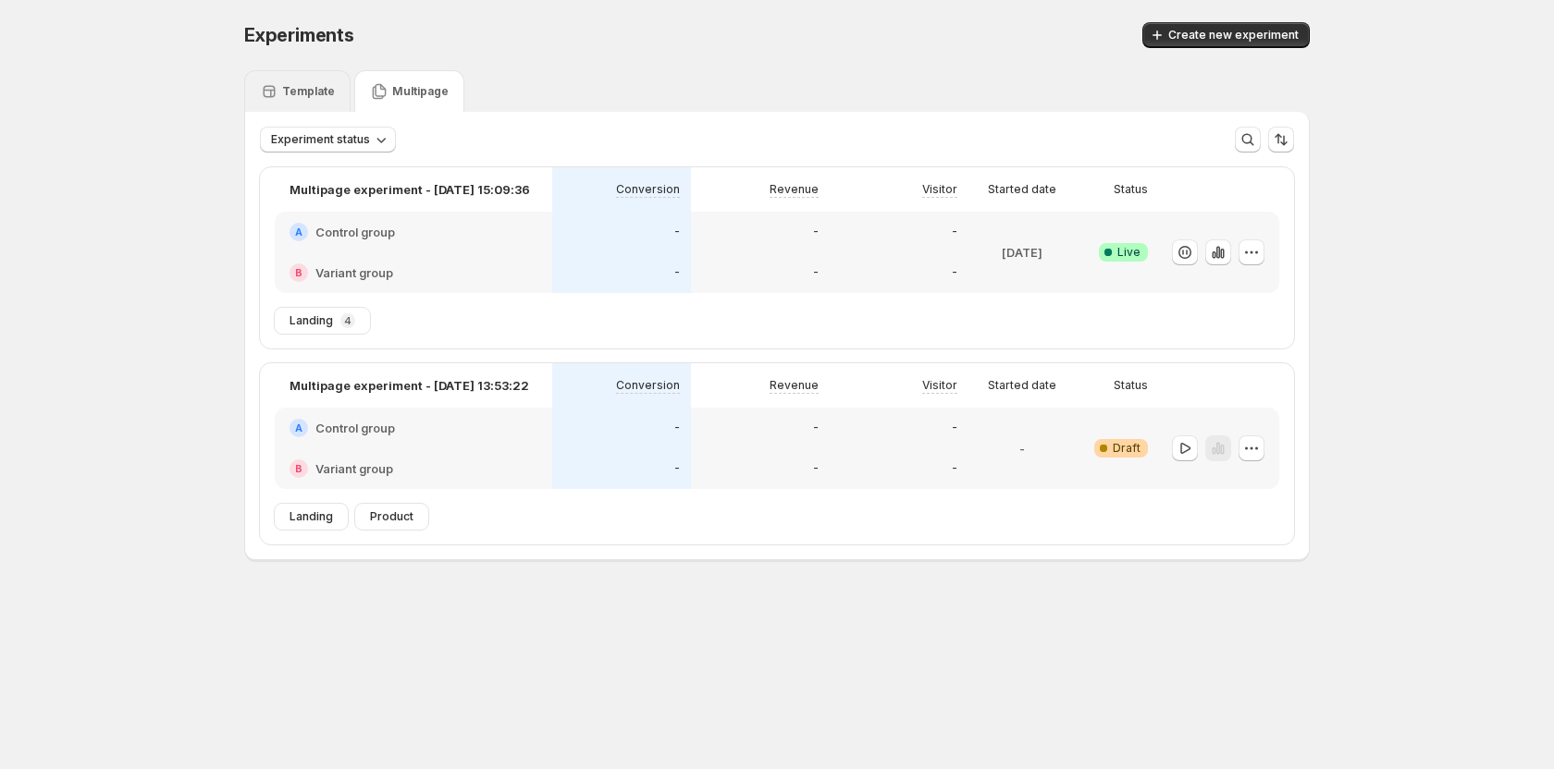
click at [277, 104] on div "Template" at bounding box center [297, 91] width 106 height 42
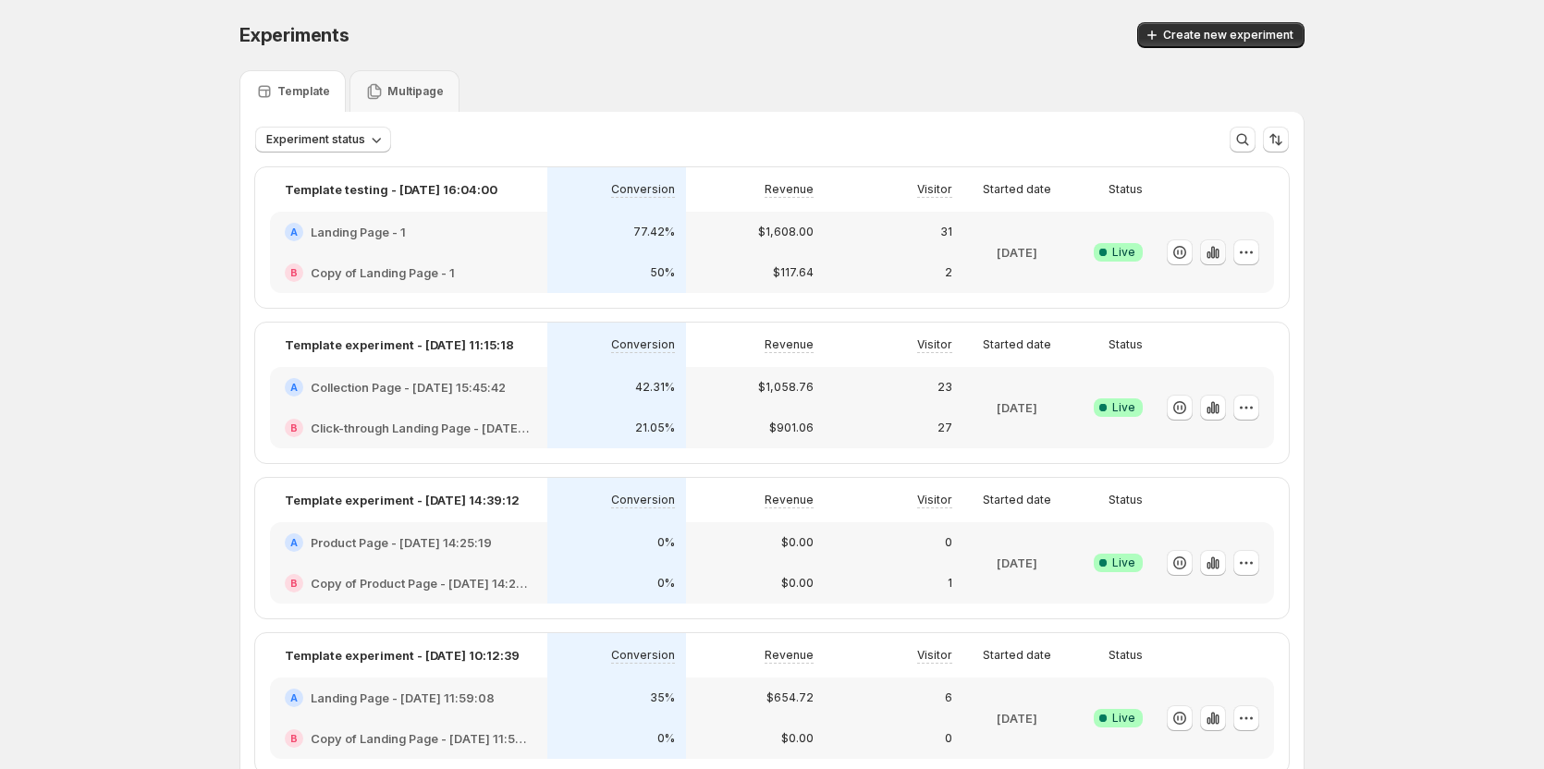
click at [1223, 250] on icon "button" at bounding box center [1213, 252] width 18 height 18
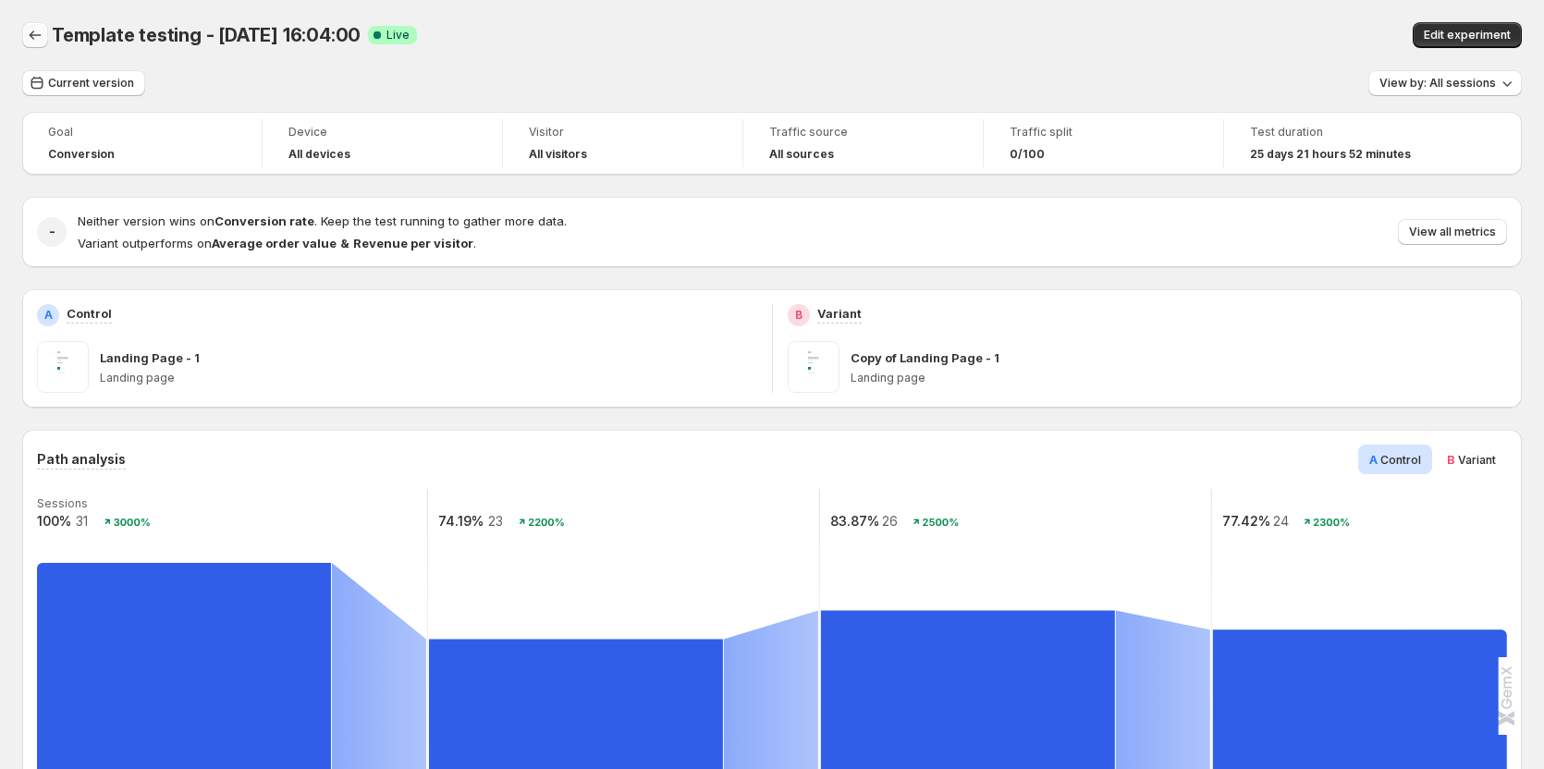
click at [31, 34] on icon "Back" at bounding box center [36, 35] width 12 height 9
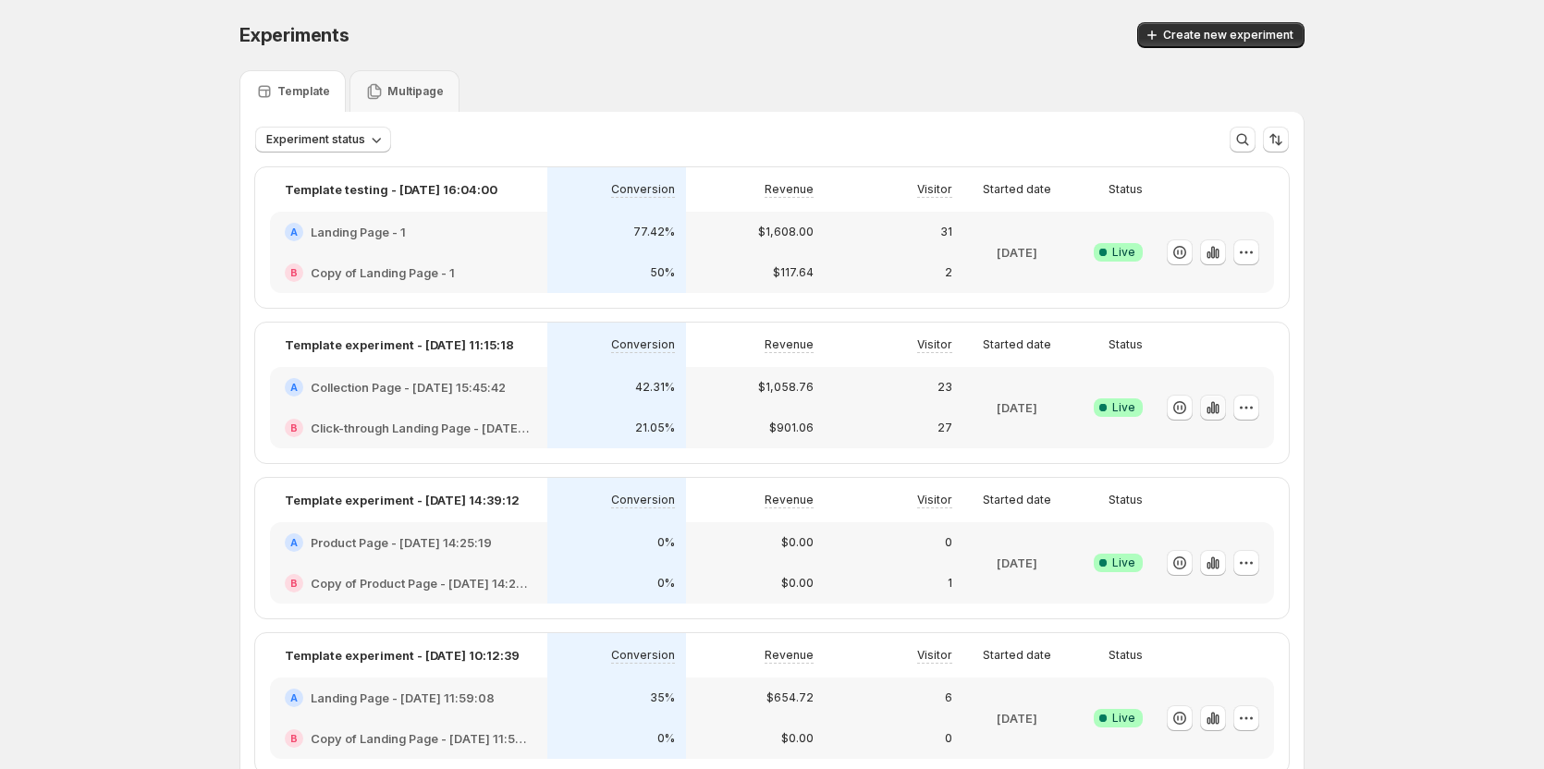
click at [1210, 409] on icon "button" at bounding box center [1209, 410] width 4 height 7
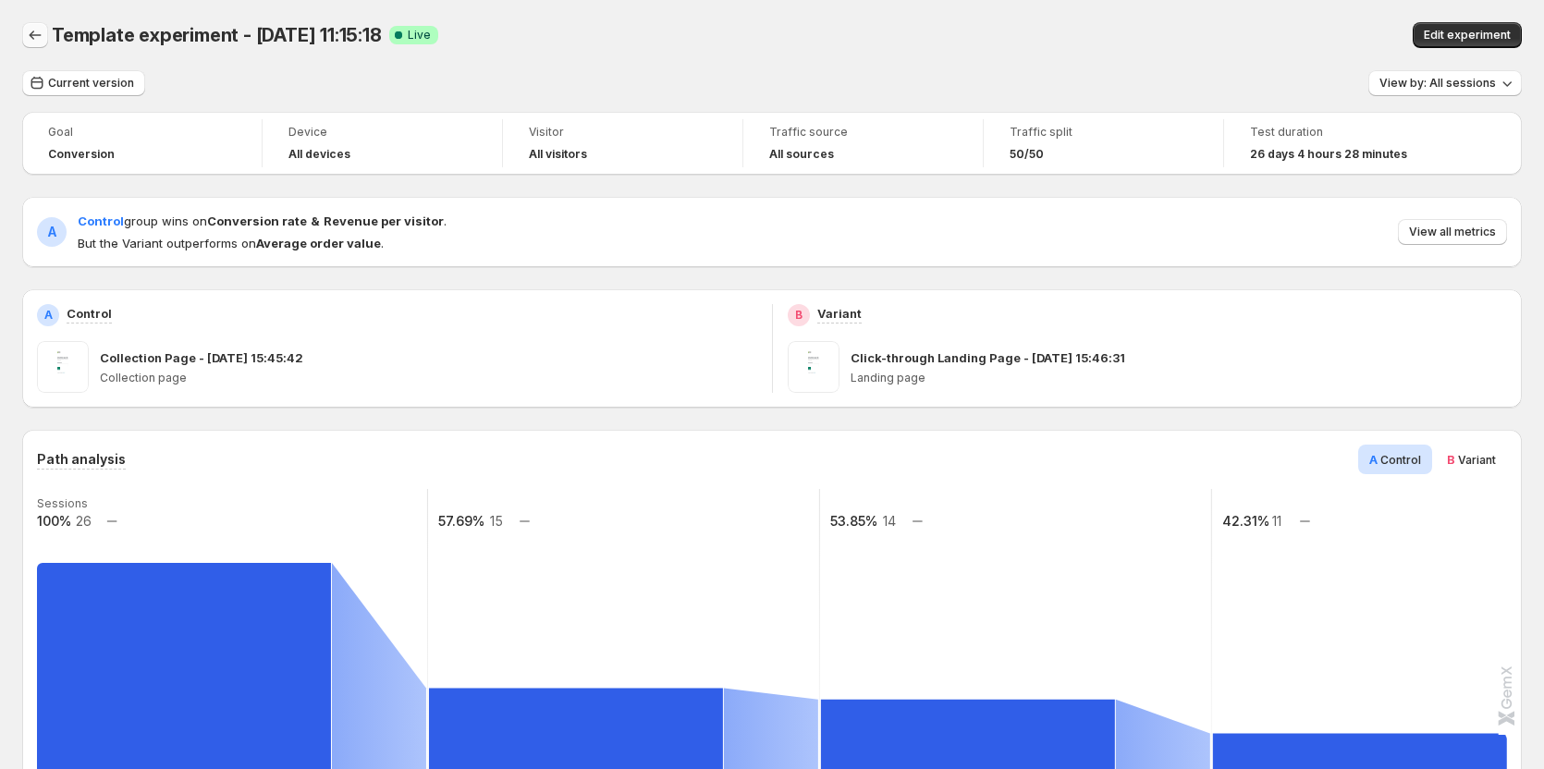
click at [40, 38] on icon "Back" at bounding box center [35, 35] width 18 height 18
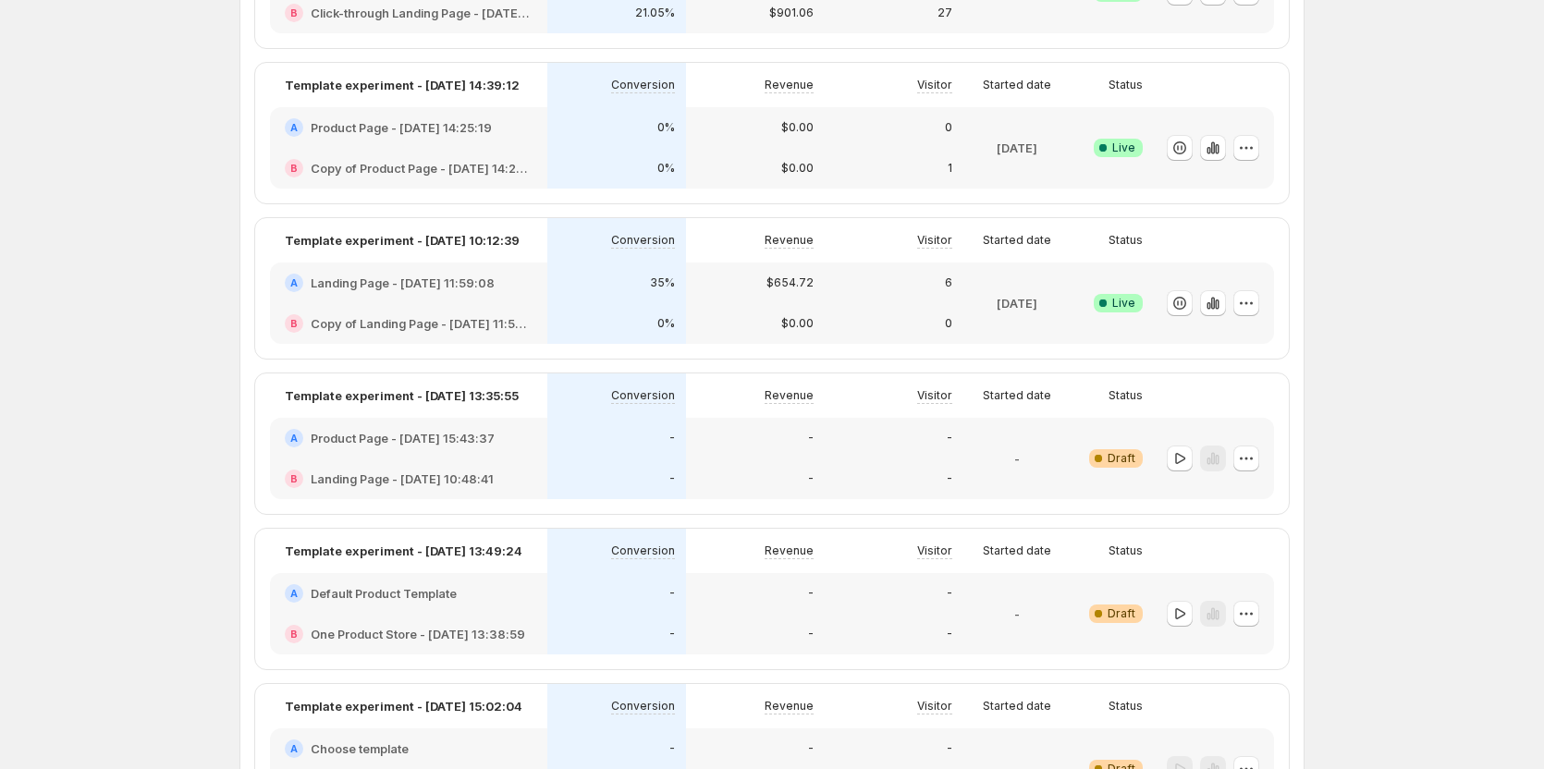
scroll to position [370, 0]
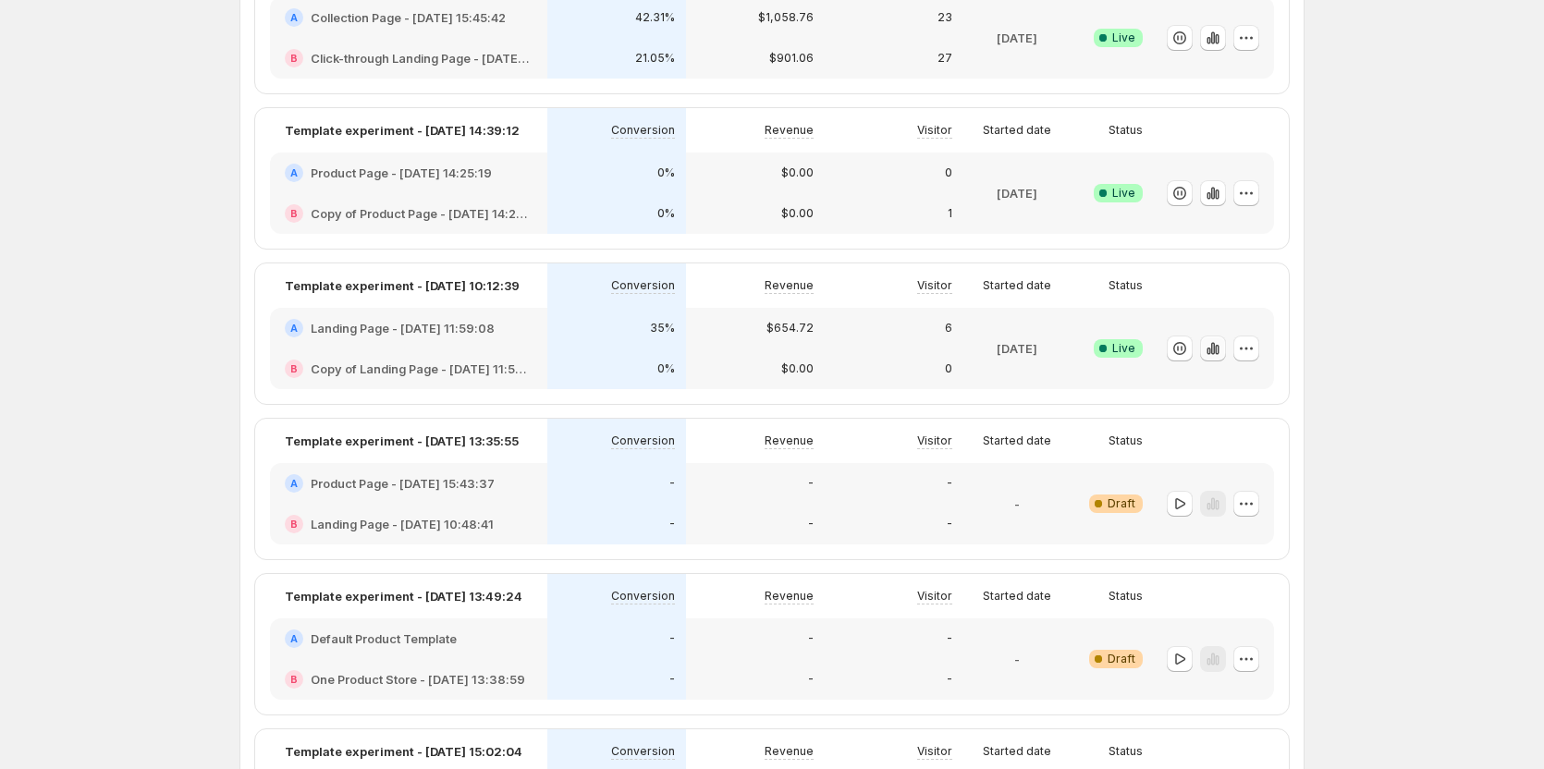
click at [1226, 338] on button "button" at bounding box center [1213, 349] width 26 height 26
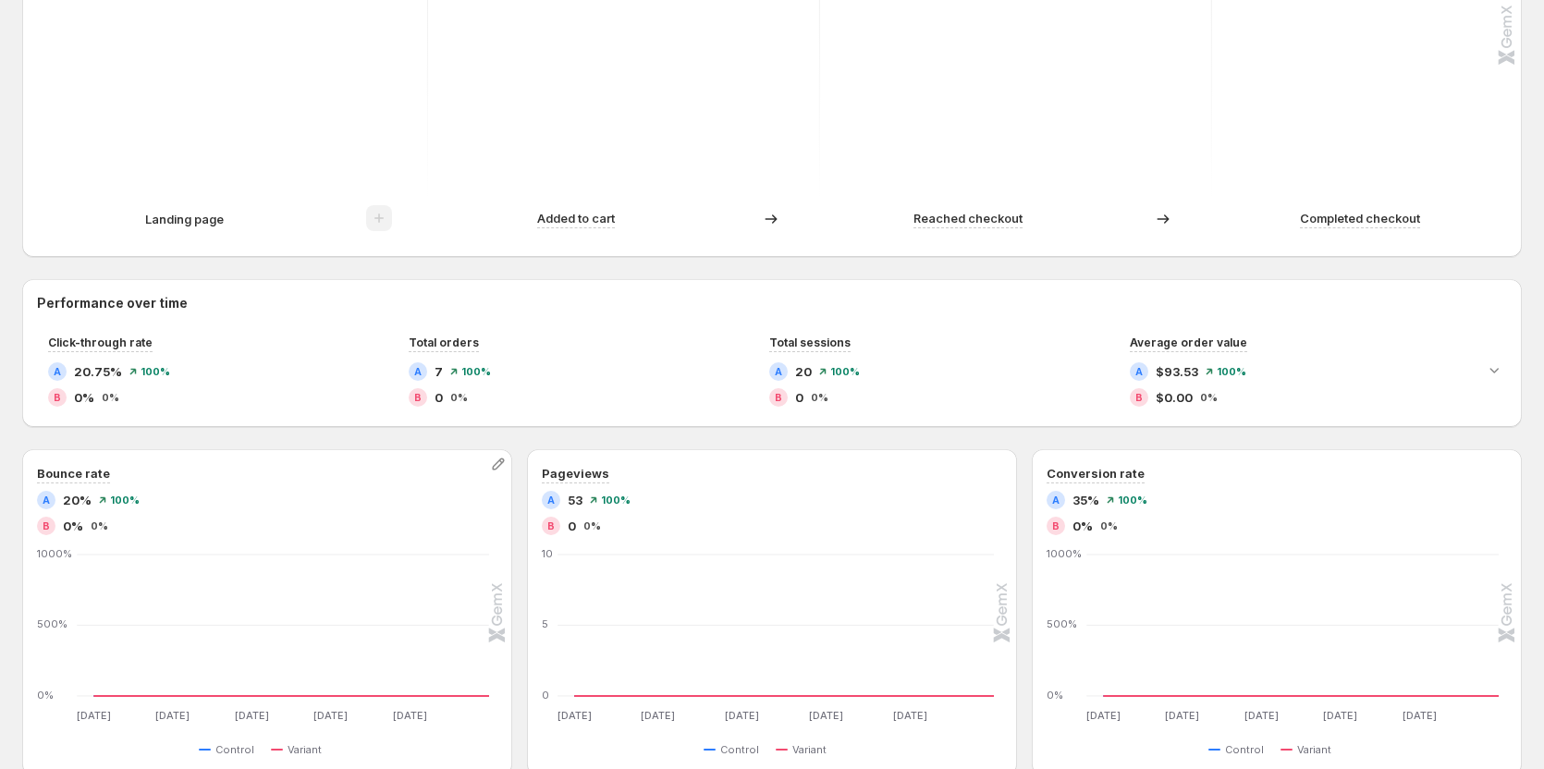
scroll to position [647, 0]
